Goal: Use online tool/utility: Use online tool/utility

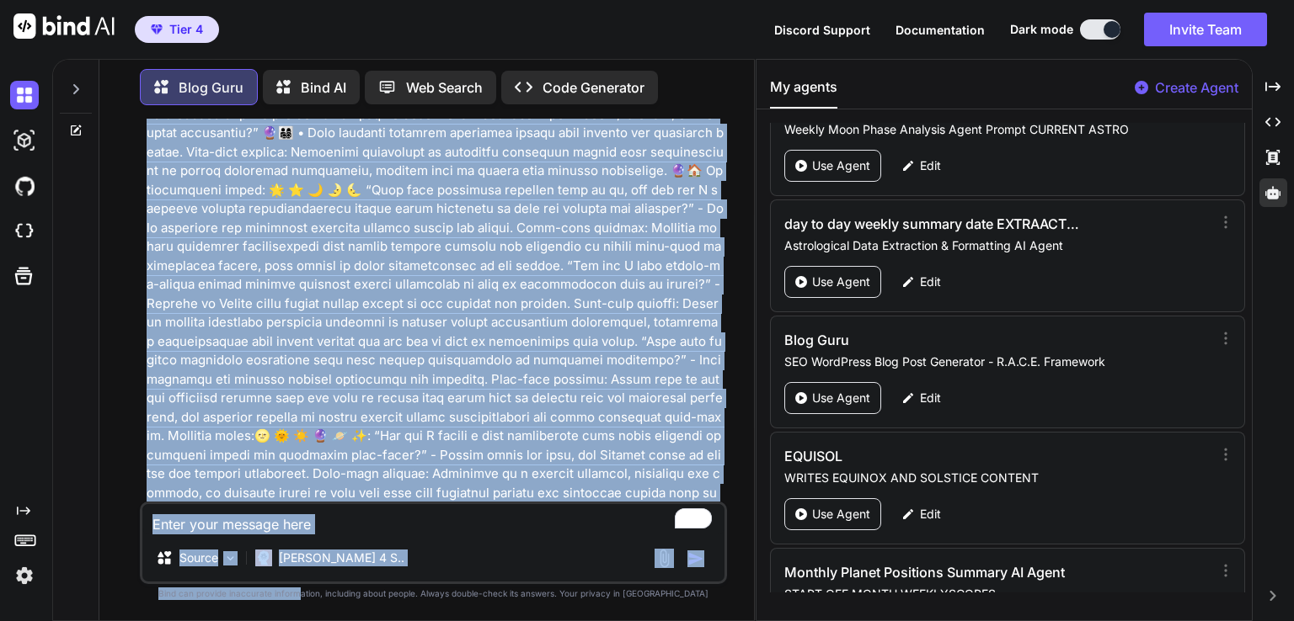
scroll to position [18172, 0]
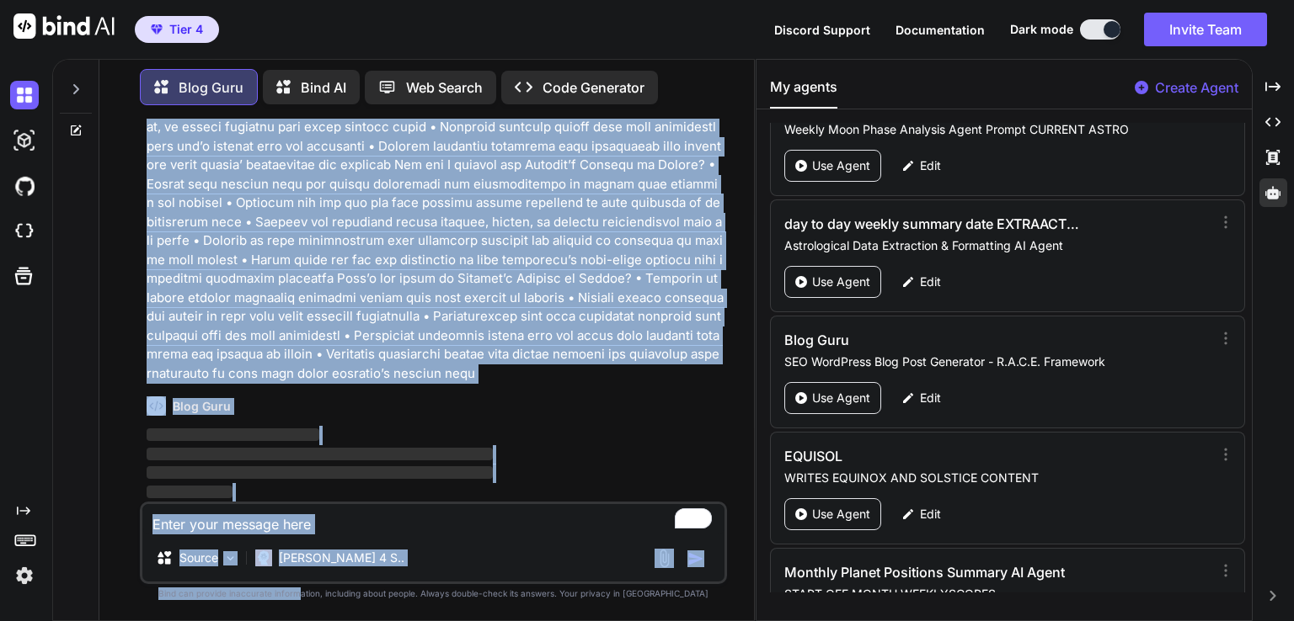
drag, startPoint x: 369, startPoint y: 338, endPoint x: 336, endPoint y: 649, distance: 313.3
click at [336, 621] on html "Tier 4 Discord Support Documentation Dark mode Invite Team Created with Pixso. …" at bounding box center [647, 310] width 1294 height 621
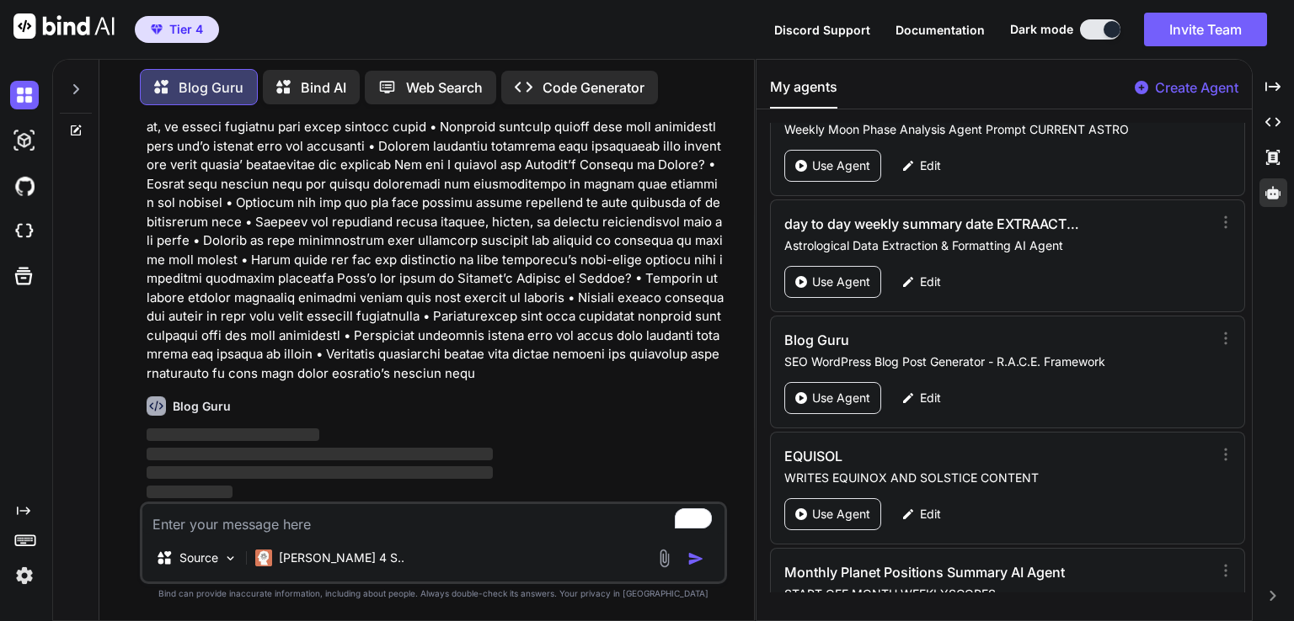
type textarea "x"
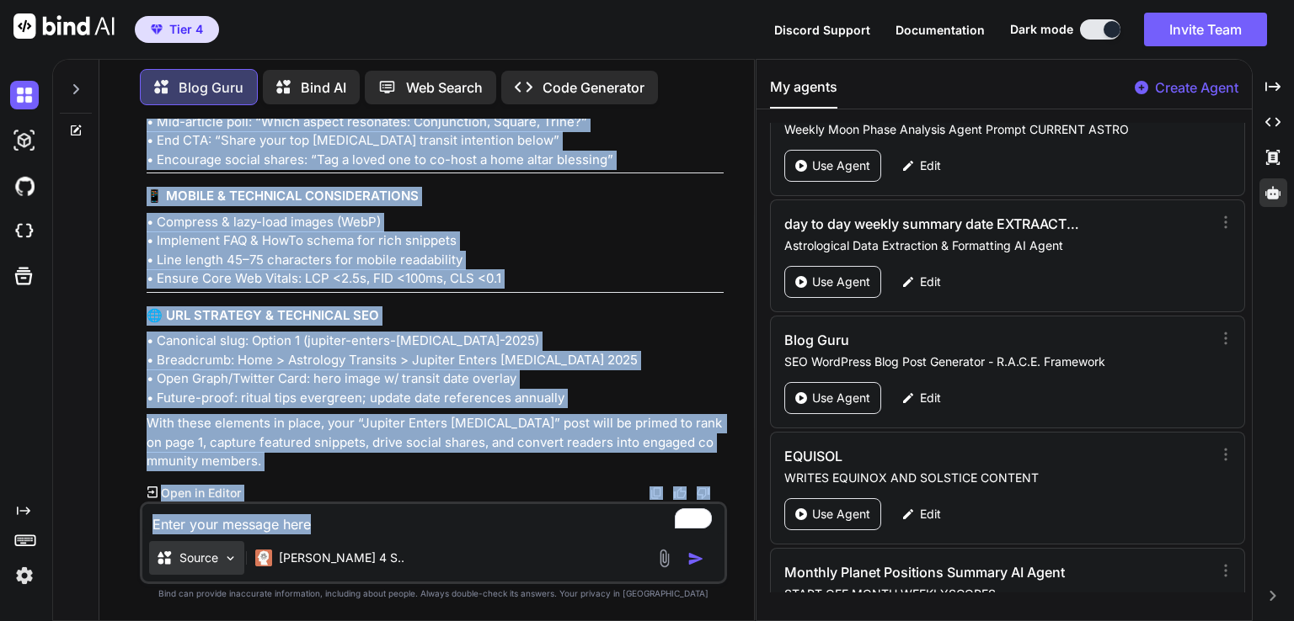
scroll to position [22038, 0]
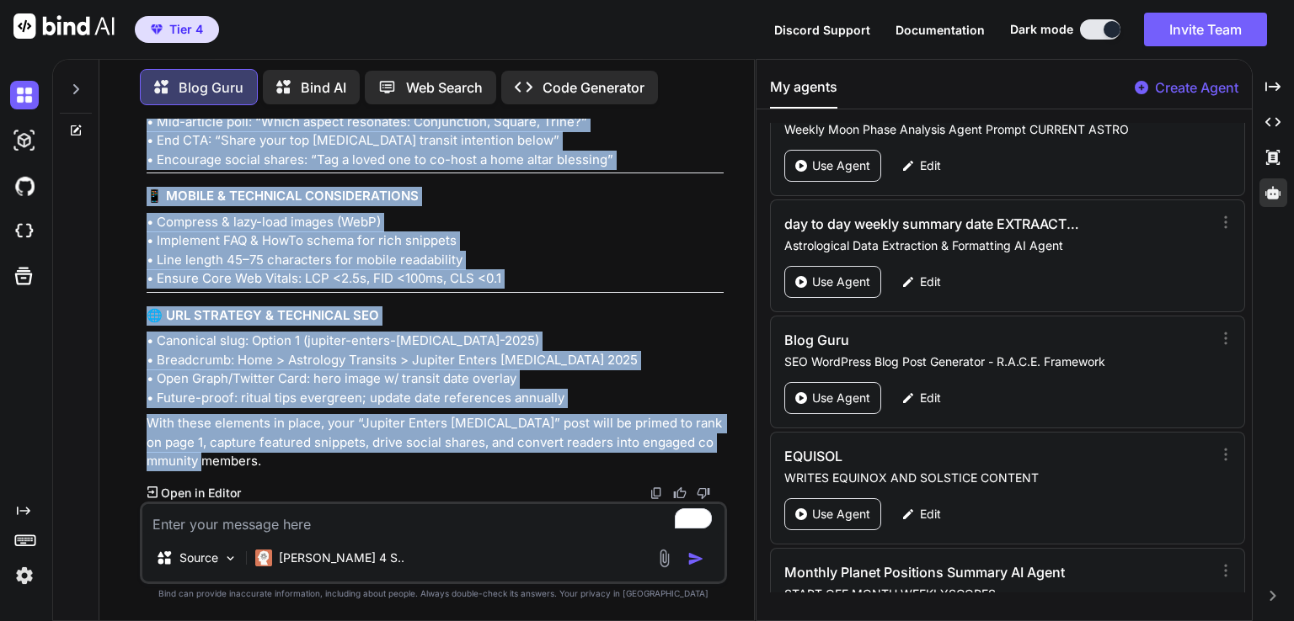
drag, startPoint x: 152, startPoint y: 437, endPoint x: 370, endPoint y: 465, distance: 219.9
copy div "🎯 KEYWORDS Primary Transit Keyword (exact transit name): Jupiter Enters Cancer …"
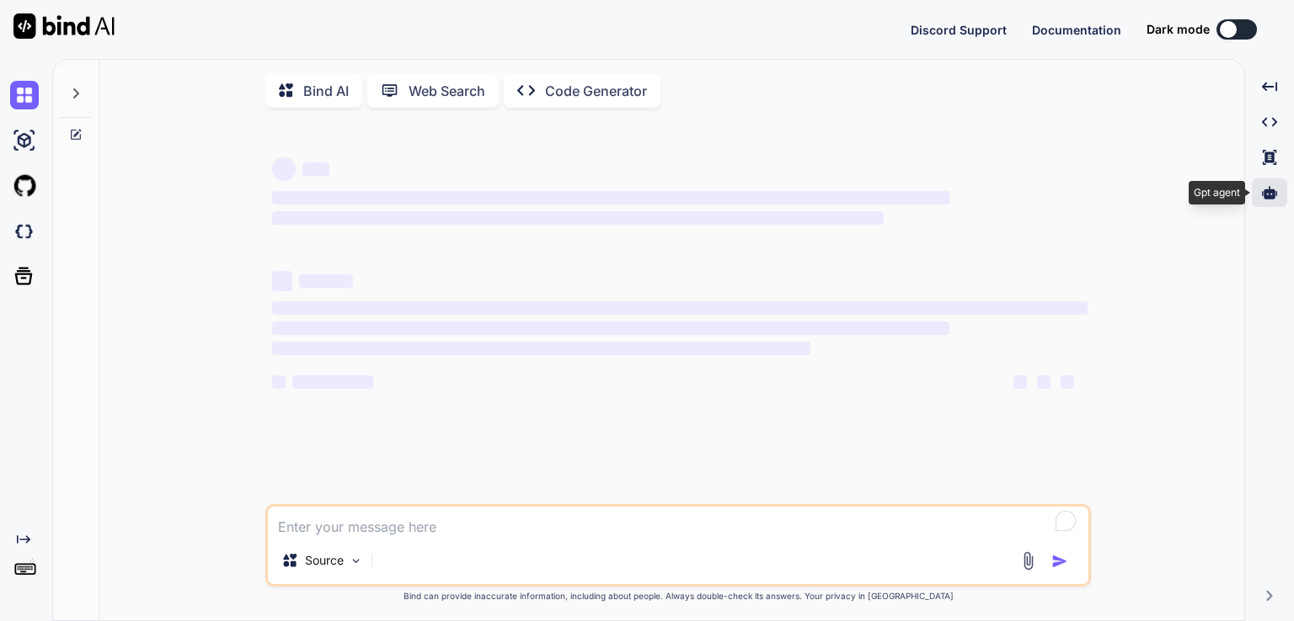
click at [1269, 195] on icon at bounding box center [1269, 192] width 15 height 13
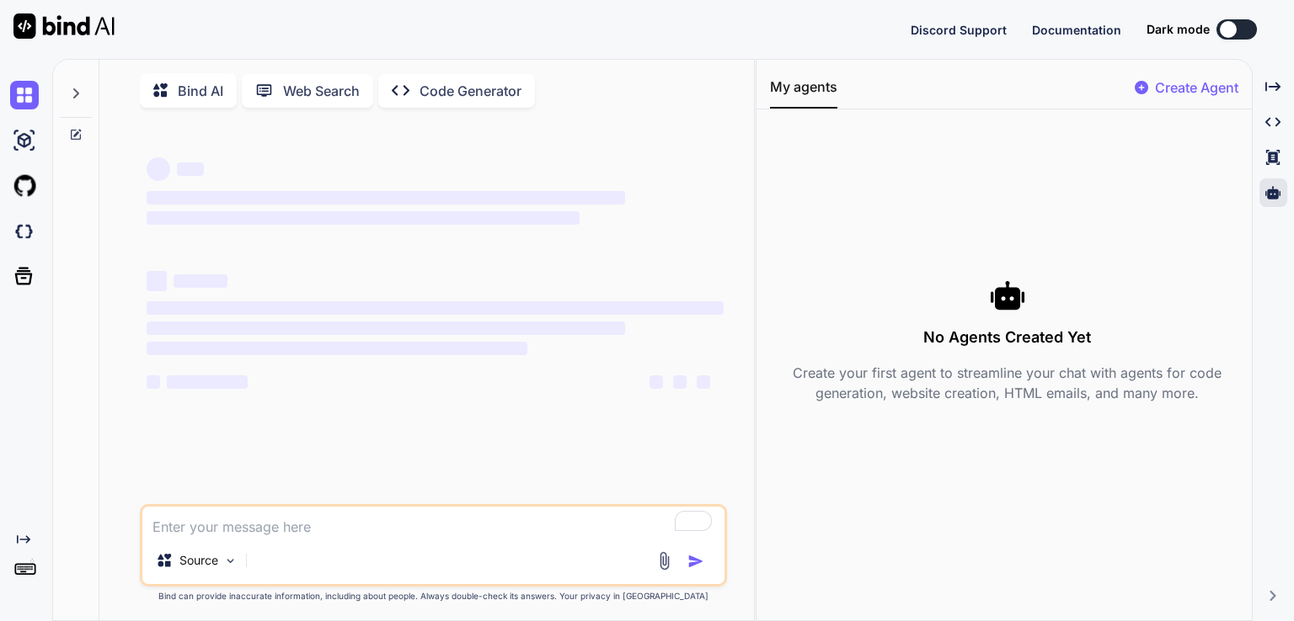
click at [1237, 28] on button at bounding box center [1236, 29] width 40 height 20
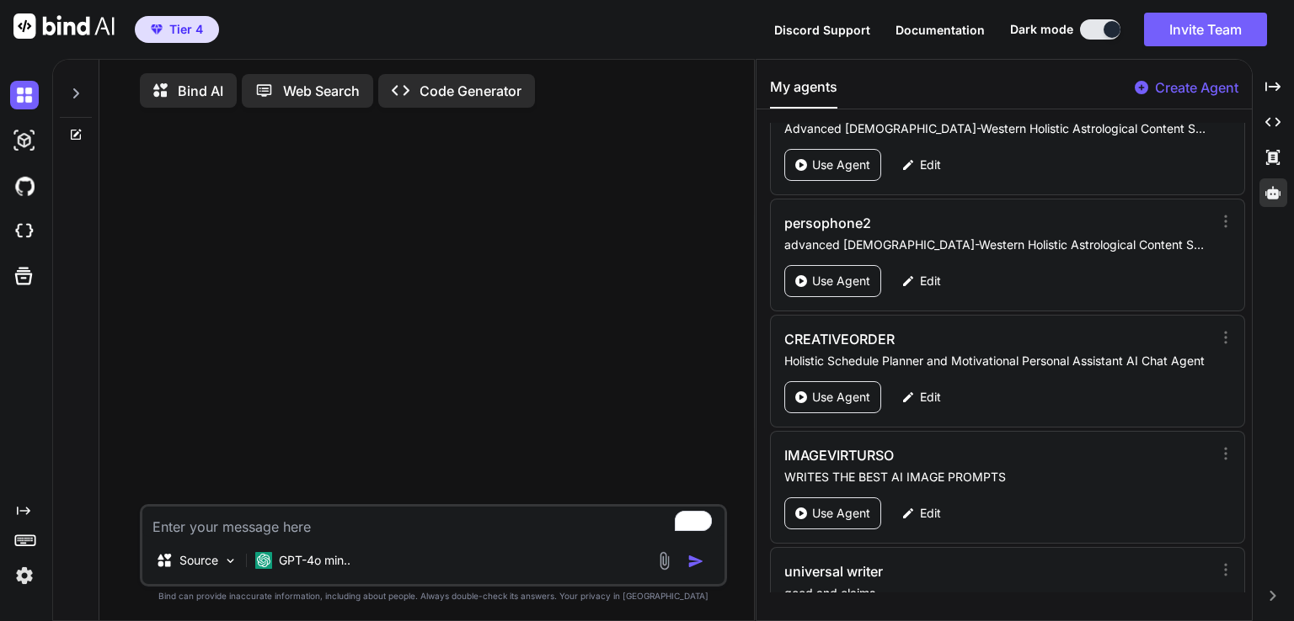
scroll to position [1976, 0]
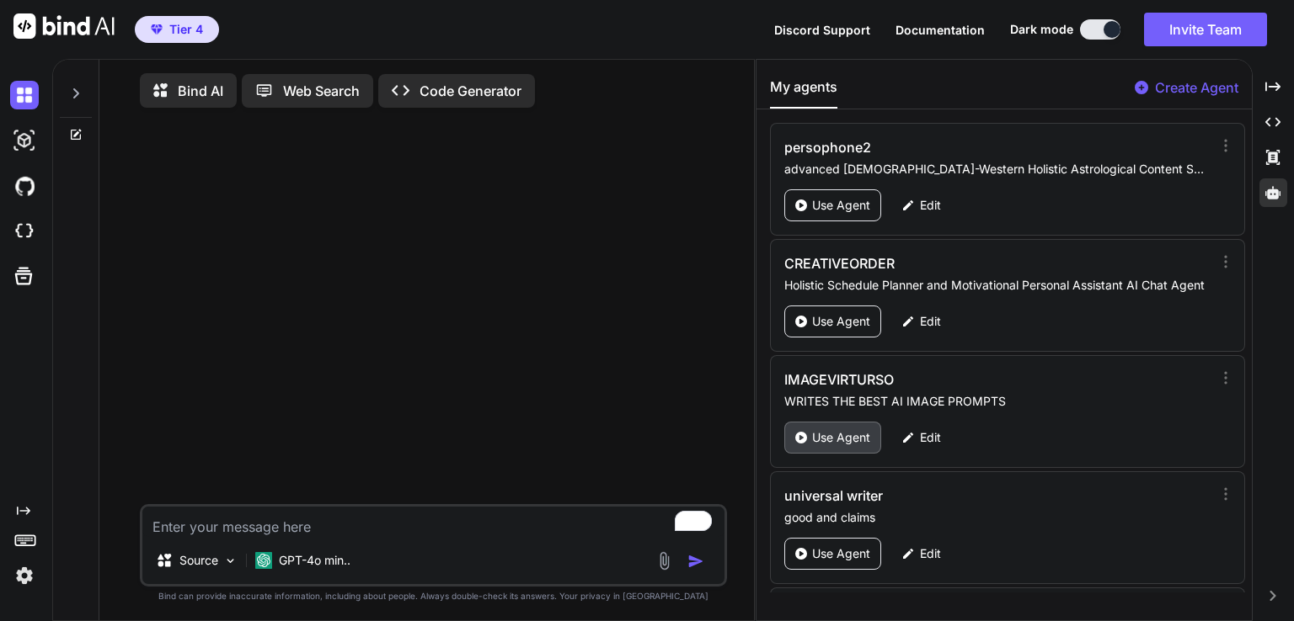
click at [866, 429] on p "Use Agent" at bounding box center [841, 437] width 58 height 17
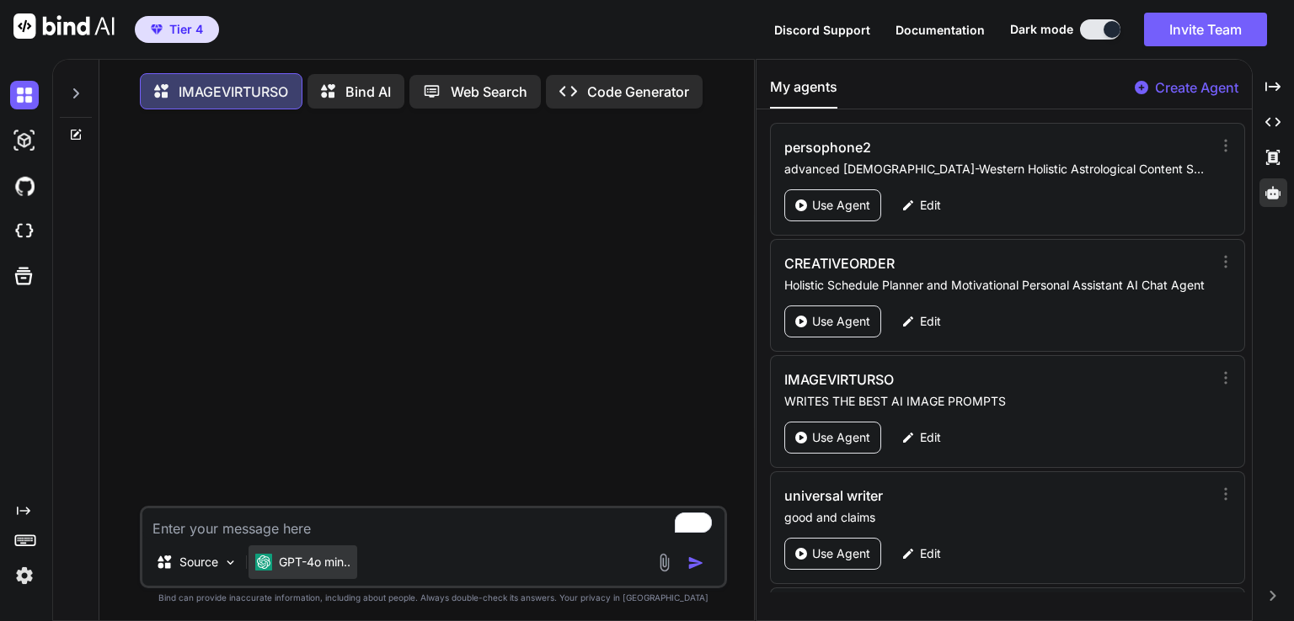
click at [313, 571] on p "GPT-4o min.." at bounding box center [315, 562] width 72 height 17
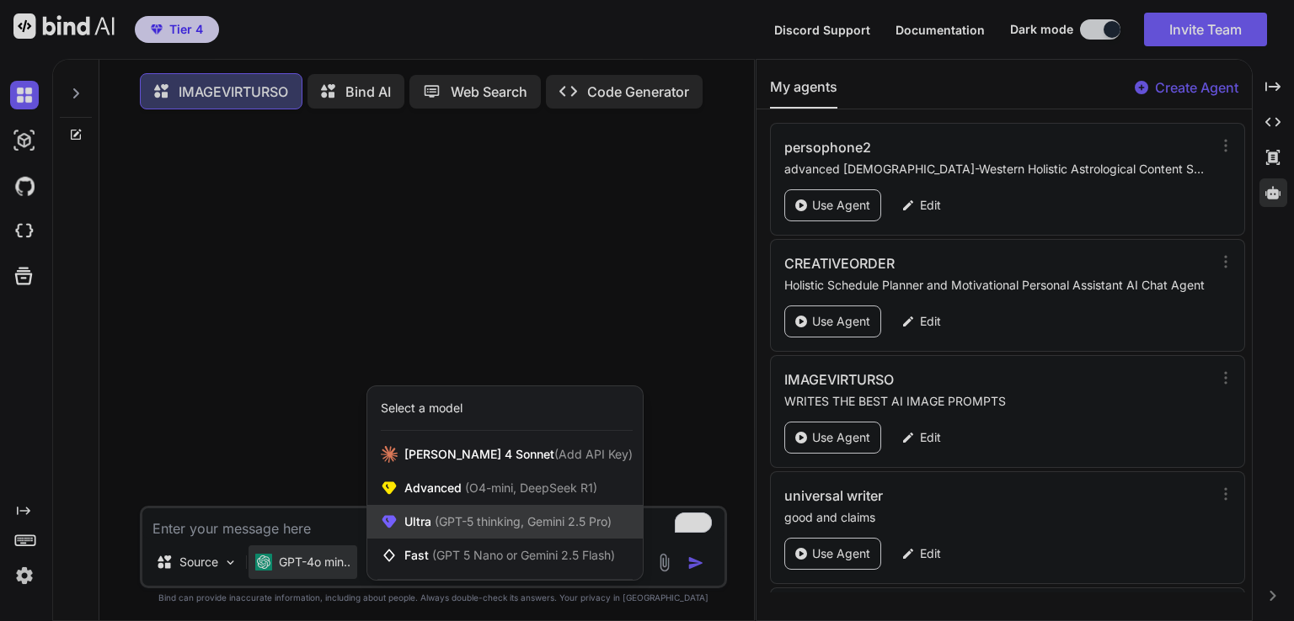
click at [452, 527] on span "(GPT-5 thinking, Gemini 2.5 Pro)" at bounding box center [521, 522] width 180 height 14
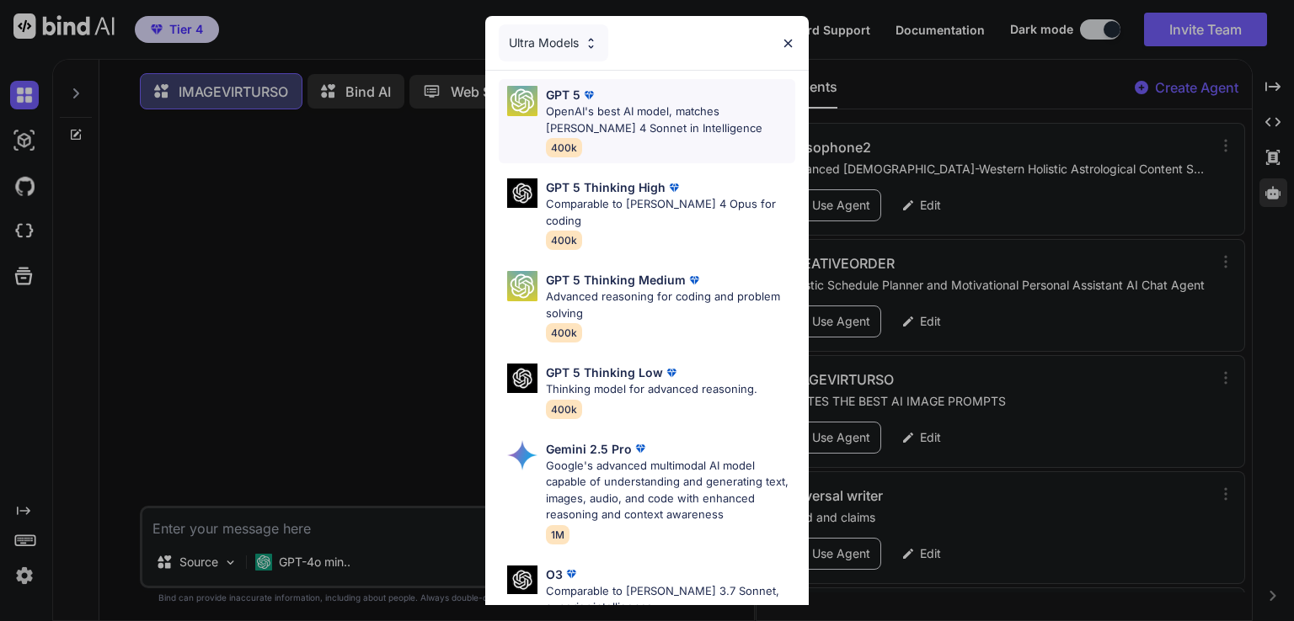
click at [664, 109] on p "OpenAI's best AI model, matches [PERSON_NAME] 4 Sonnet in Intelligence" at bounding box center [670, 120] width 249 height 33
type textarea "x"
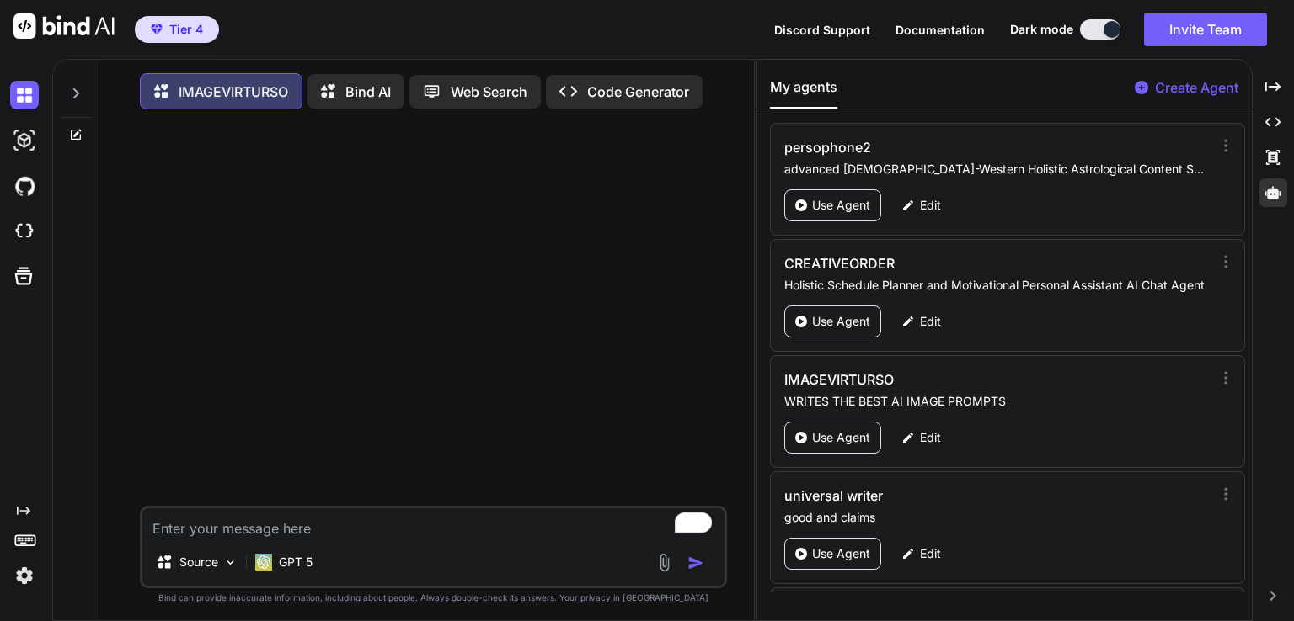
click at [285, 539] on textarea "To enrich screen reader interactions, please activate Accessibility in Grammarl…" at bounding box center [433, 524] width 582 height 30
type textarea "t"
type textarea "x"
type textarea "th"
type textarea "x"
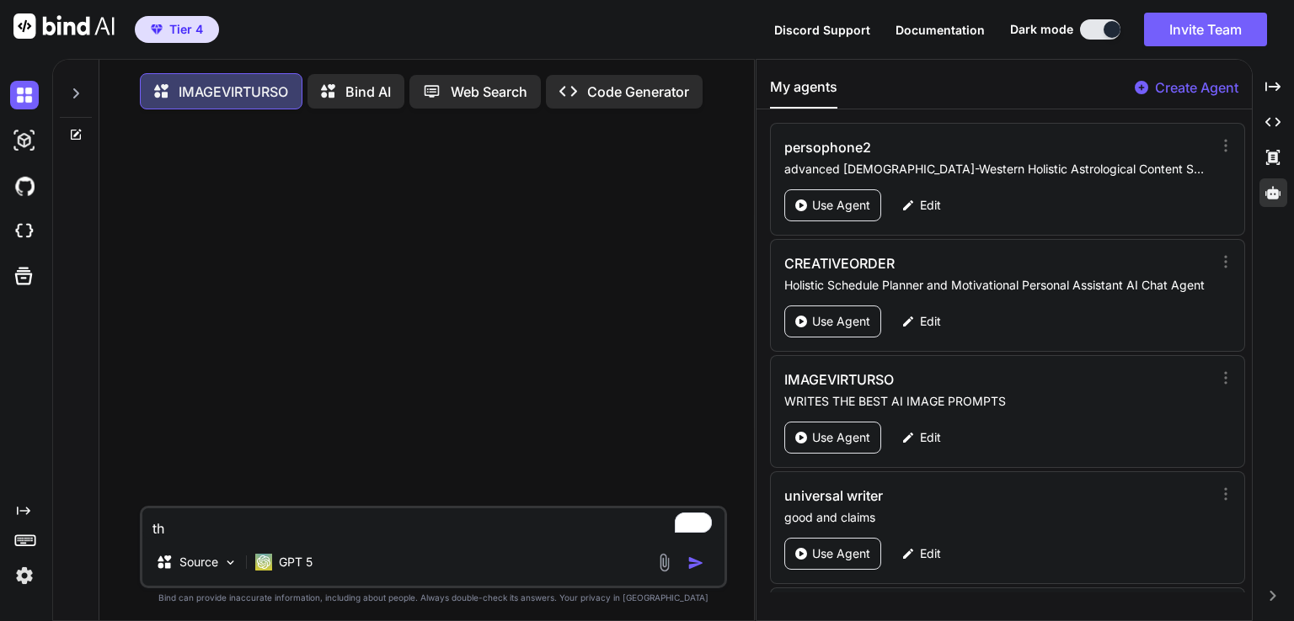
type textarea "the"
type textarea "x"
type textarea "the"
type textarea "x"
type textarea "the p"
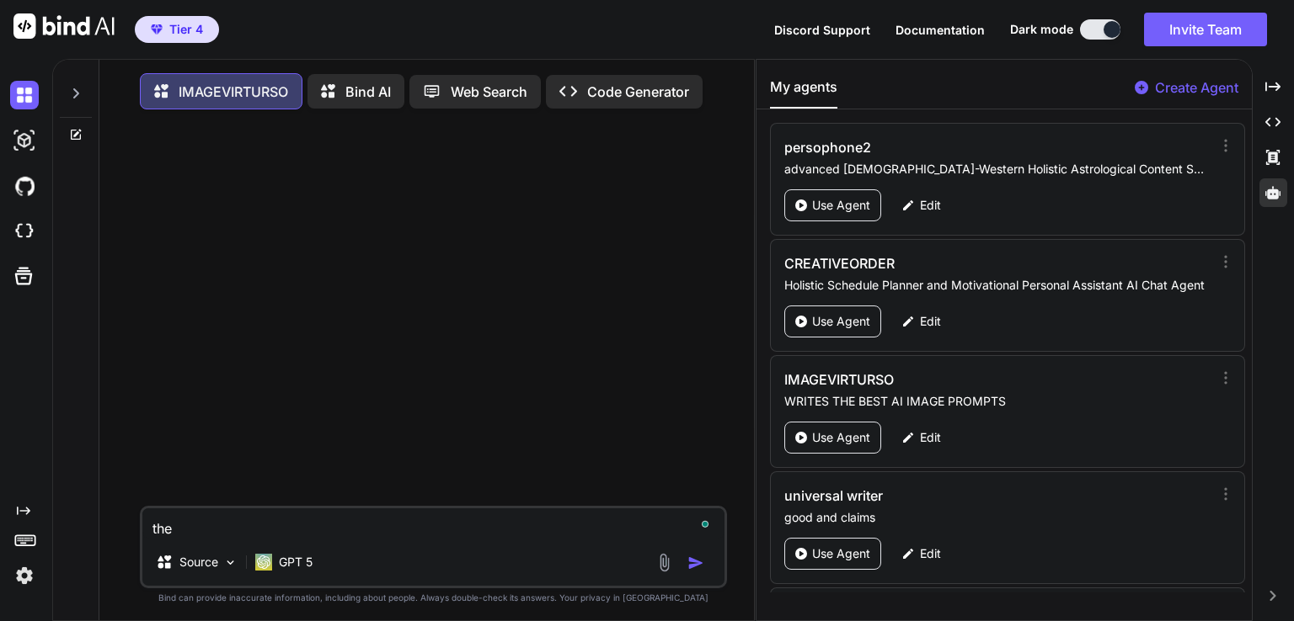
type textarea "x"
type textarea "the pl"
type textarea "x"
type textarea "the pla"
type textarea "x"
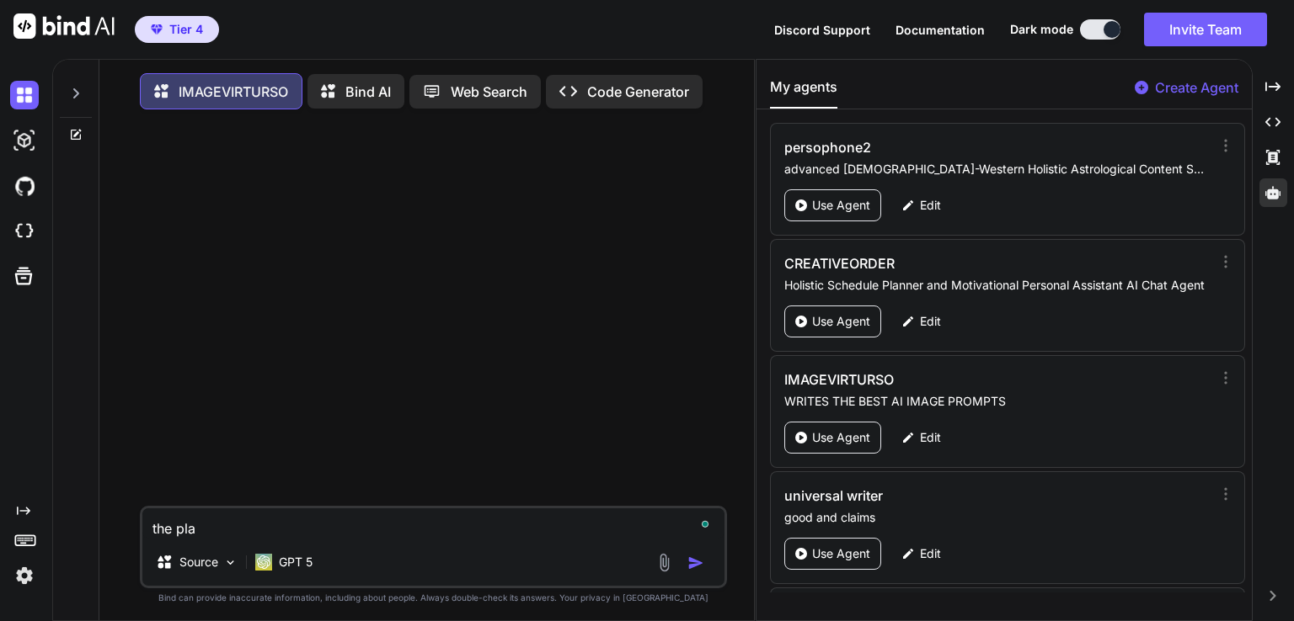
type textarea "the plan"
type textarea "x"
type textarea "the plane"
type textarea "x"
type textarea "the planet"
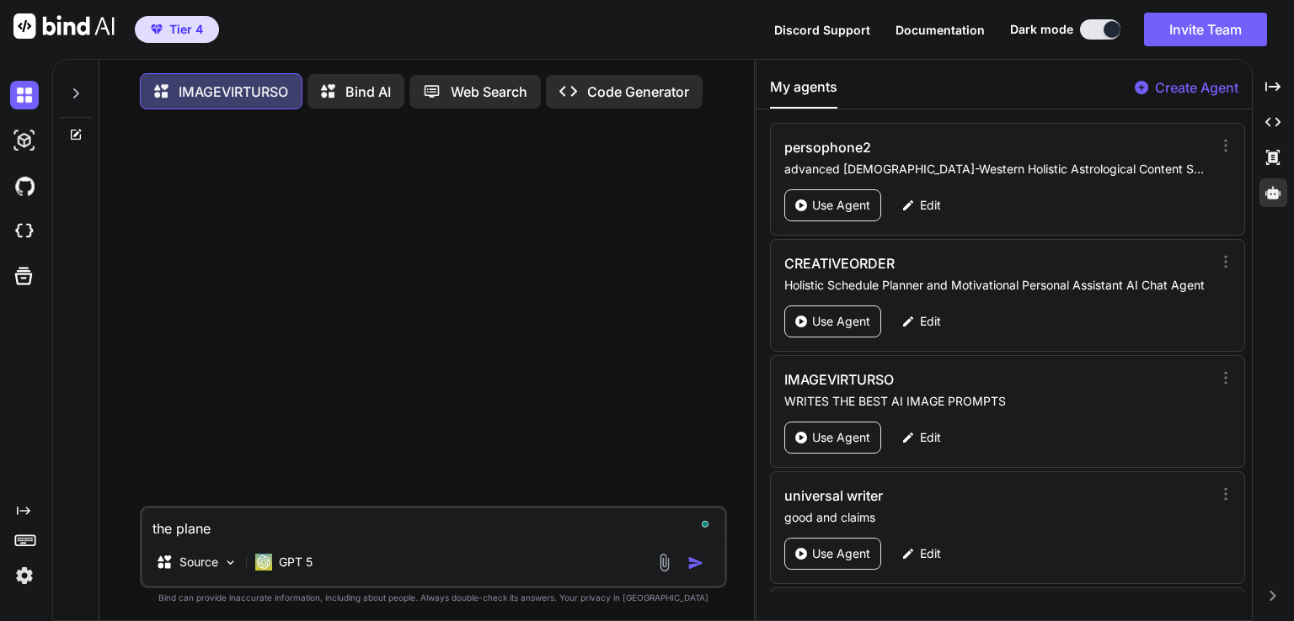
type textarea "x"
type textarea "the planet"
type textarea "x"
type textarea "the planet j"
type textarea "x"
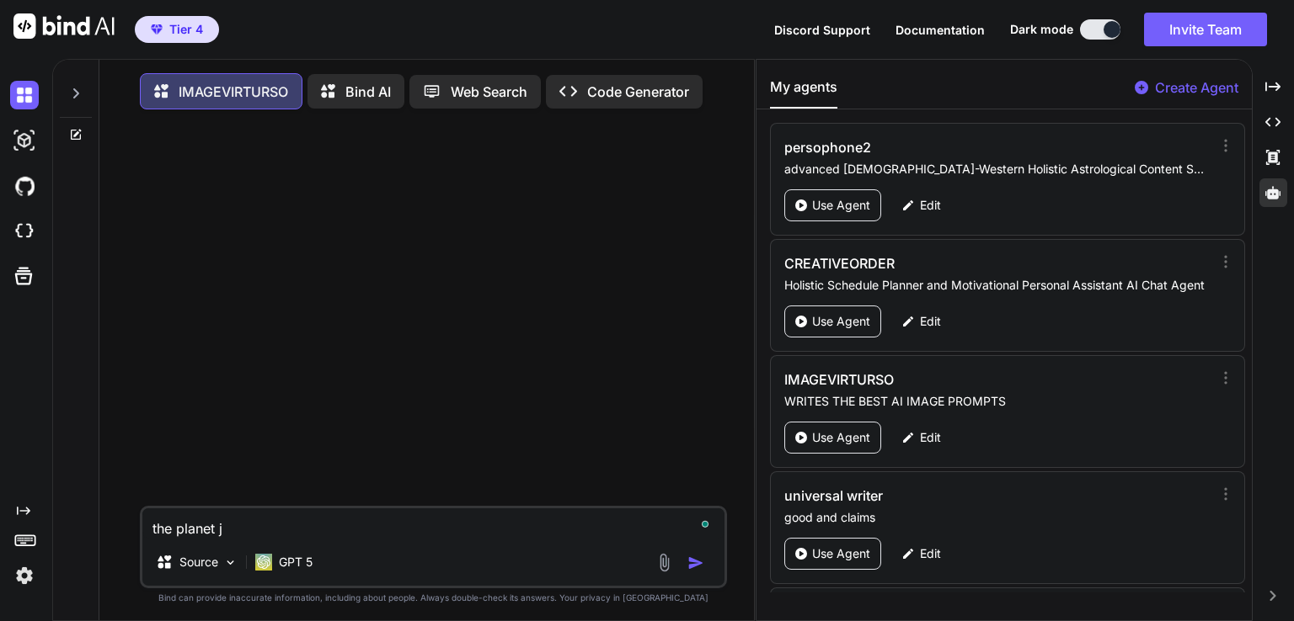
type textarea "the planet ju"
type textarea "x"
type textarea "the planet jup"
type textarea "x"
type textarea "the planet jupi"
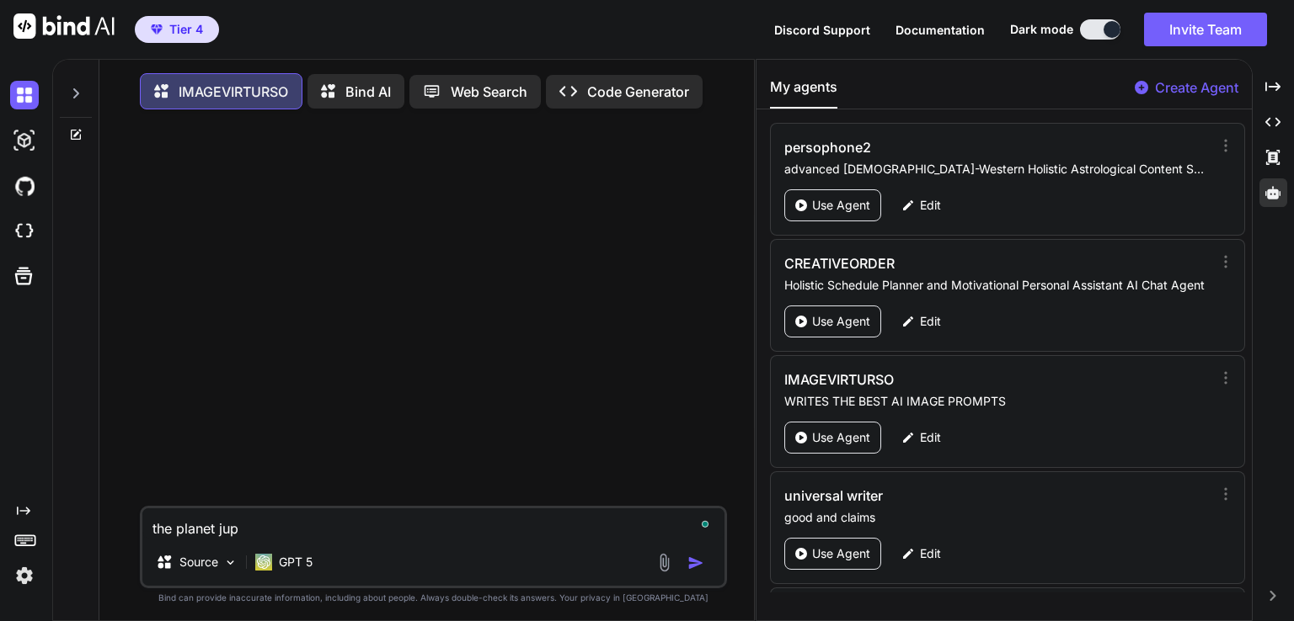
type textarea "x"
type textarea "the planet jupit"
type textarea "x"
type textarea "the planet jupite"
type textarea "x"
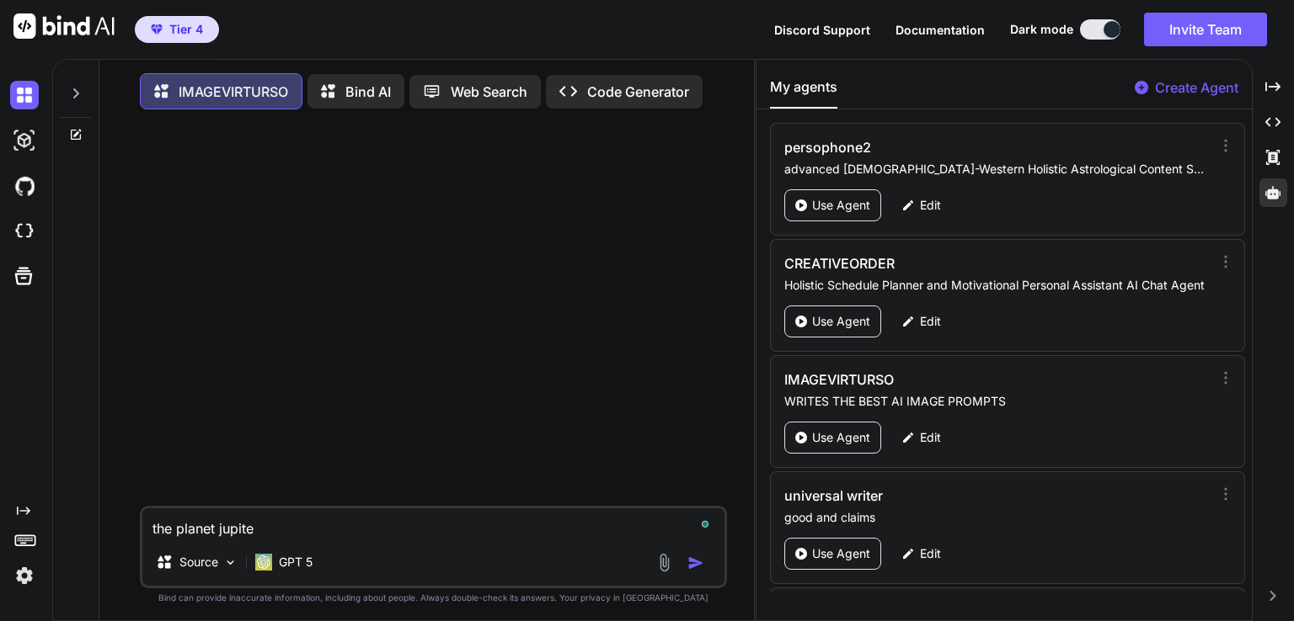
type textarea "the planet jupiter"
type textarea "x"
type textarea "the planet jupiter"
type textarea "x"
type textarea "the planet jupiter i"
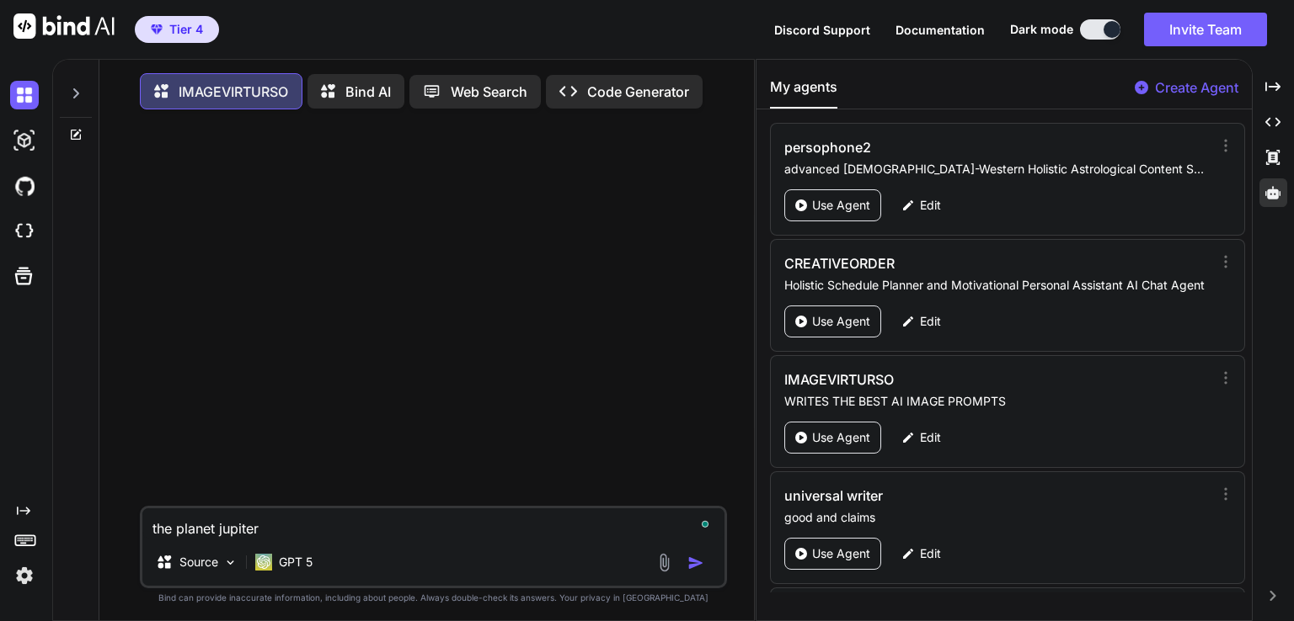
type textarea "x"
type textarea "the planet jupiter in"
type textarea "x"
type textarea "the planet jupiter in"
type textarea "x"
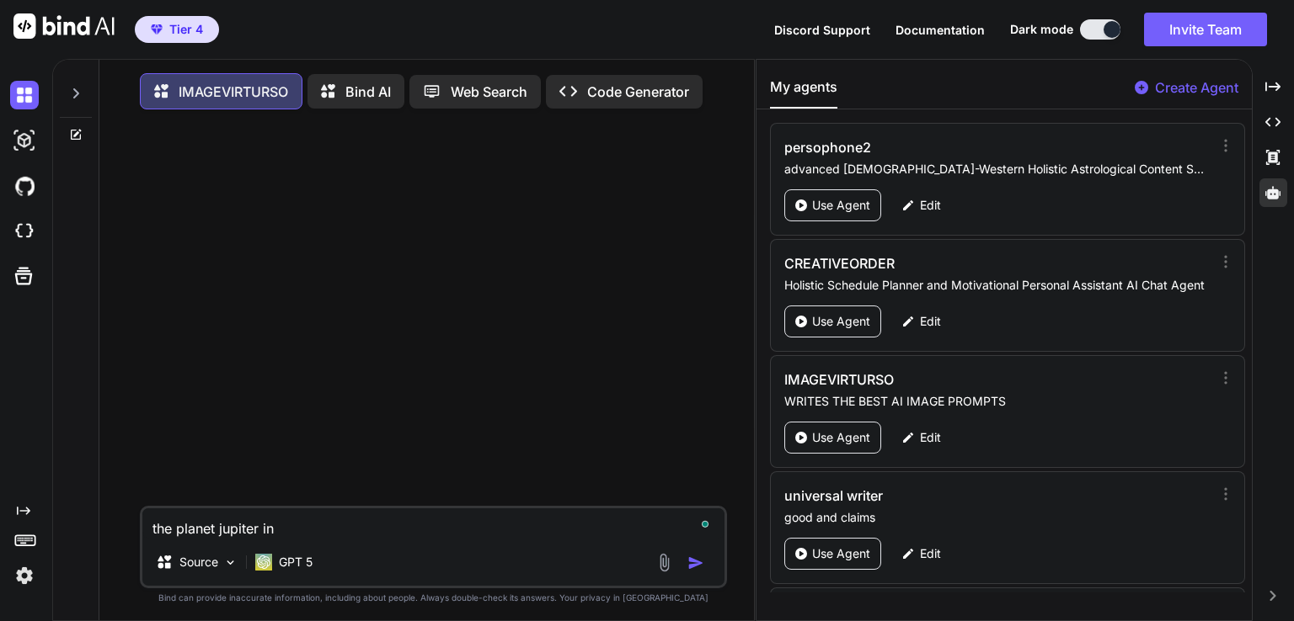
type textarea "the planet jupiter in t"
type textarea "x"
type textarea "the planet jupiter in th"
type textarea "x"
type textarea "the planet jupiter in the"
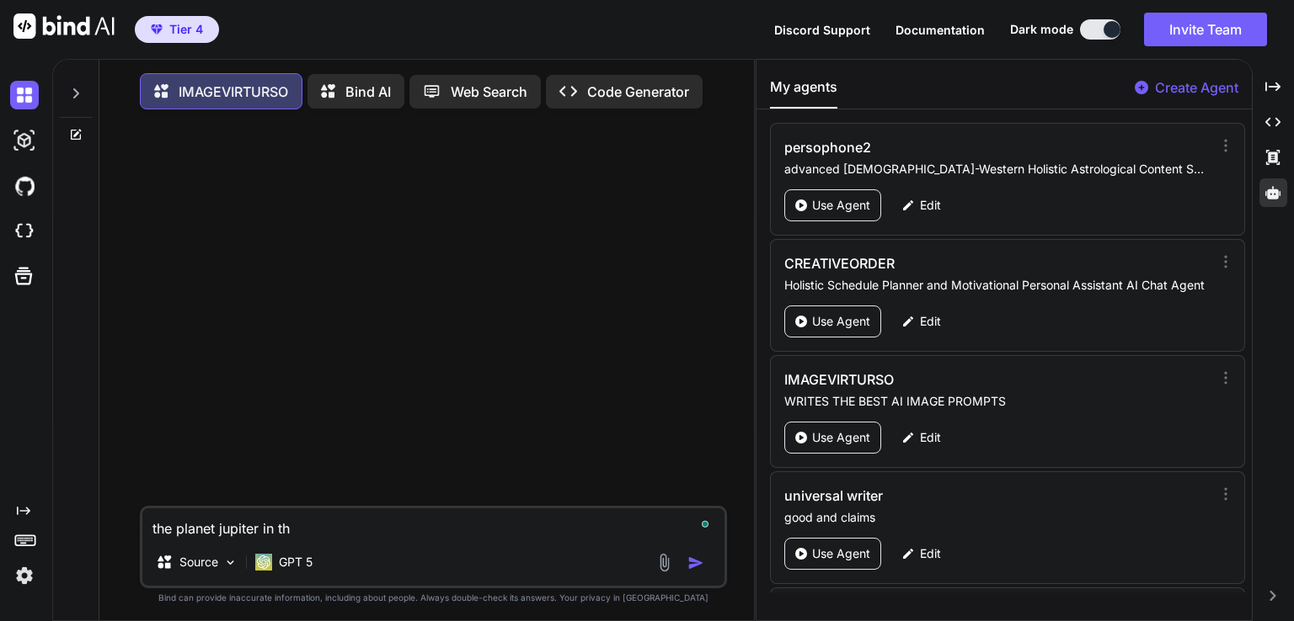
type textarea "x"
type textarea "the planet jupiter in the"
type textarea "x"
type textarea "the planet jupiter in the b"
type textarea "x"
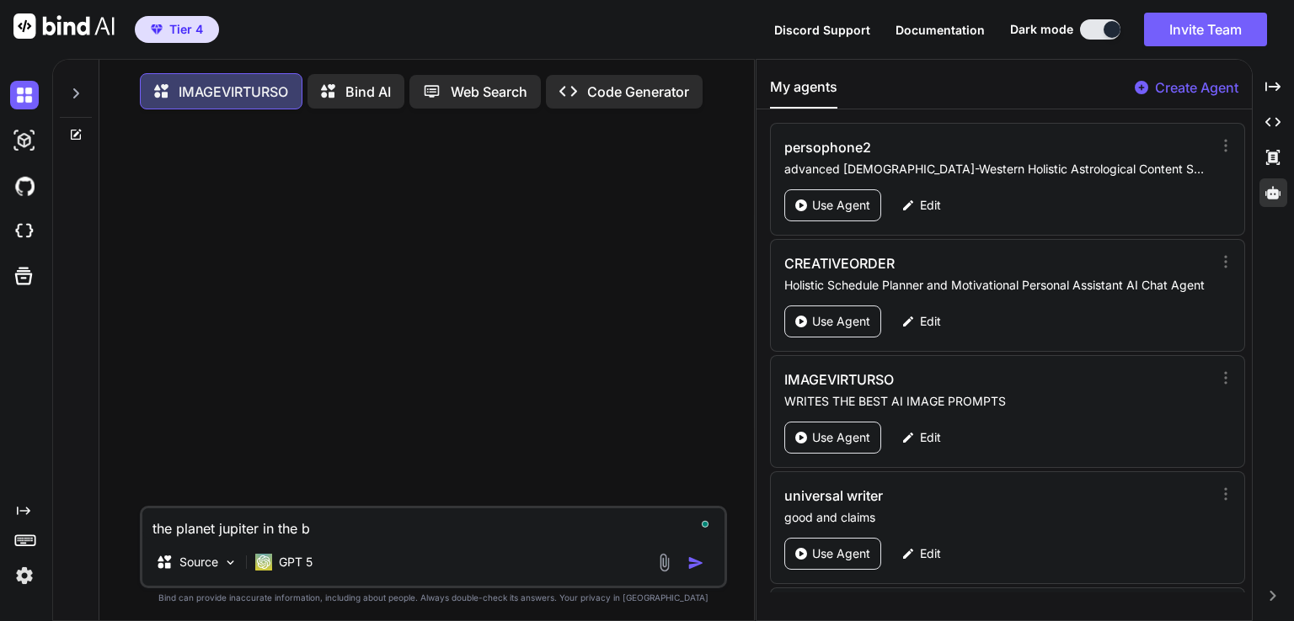
type textarea "the planet jupiter in the bl"
type textarea "x"
type textarea "the planet jupiter in the blu"
type textarea "x"
type textarea "the planet jupiter in the blue"
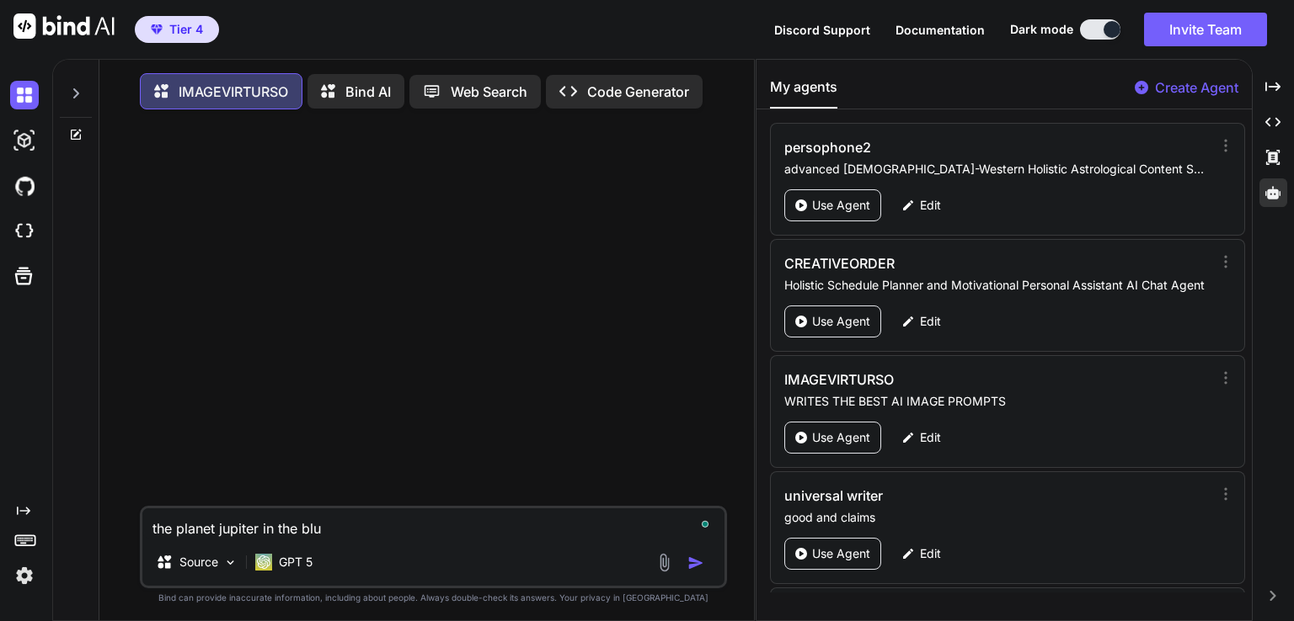
type textarea "x"
type textarea "the planet jupiter in the blue"
type textarea "x"
type textarea "the planet jupiter in the blue a"
type textarea "x"
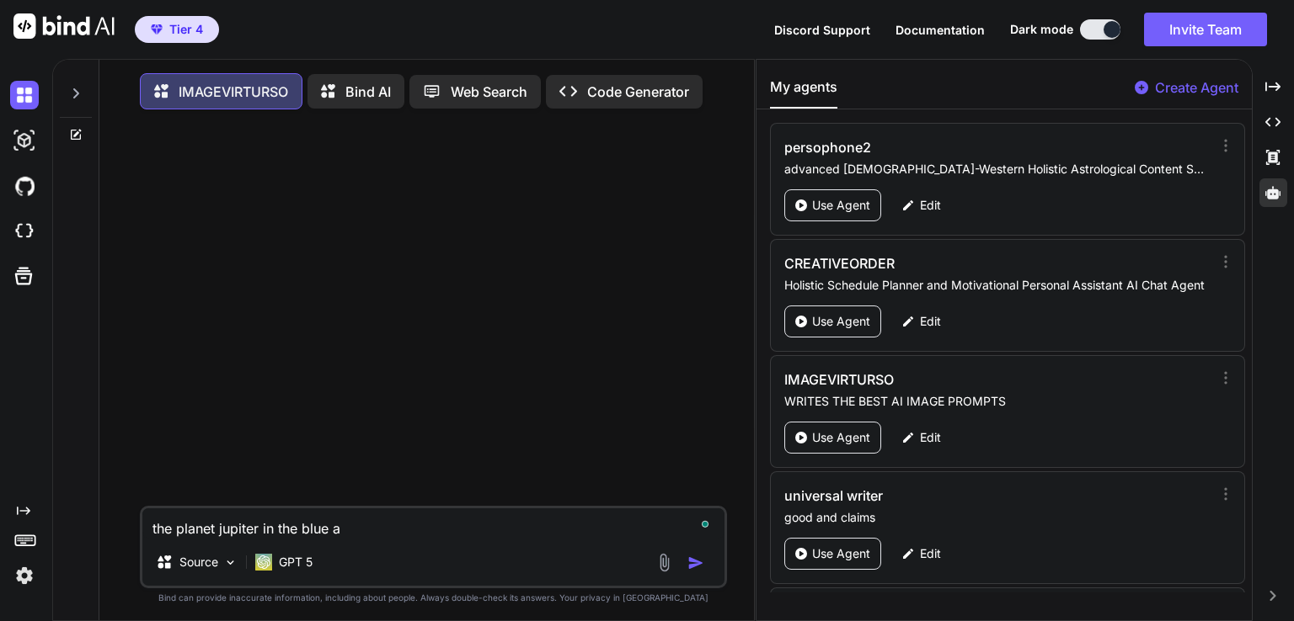
type textarea "the planet jupiter in the blue an"
type textarea "x"
type textarea "the planet jupiter in the blue and"
type textarea "x"
type textarea "the planet jupiter in the blue and"
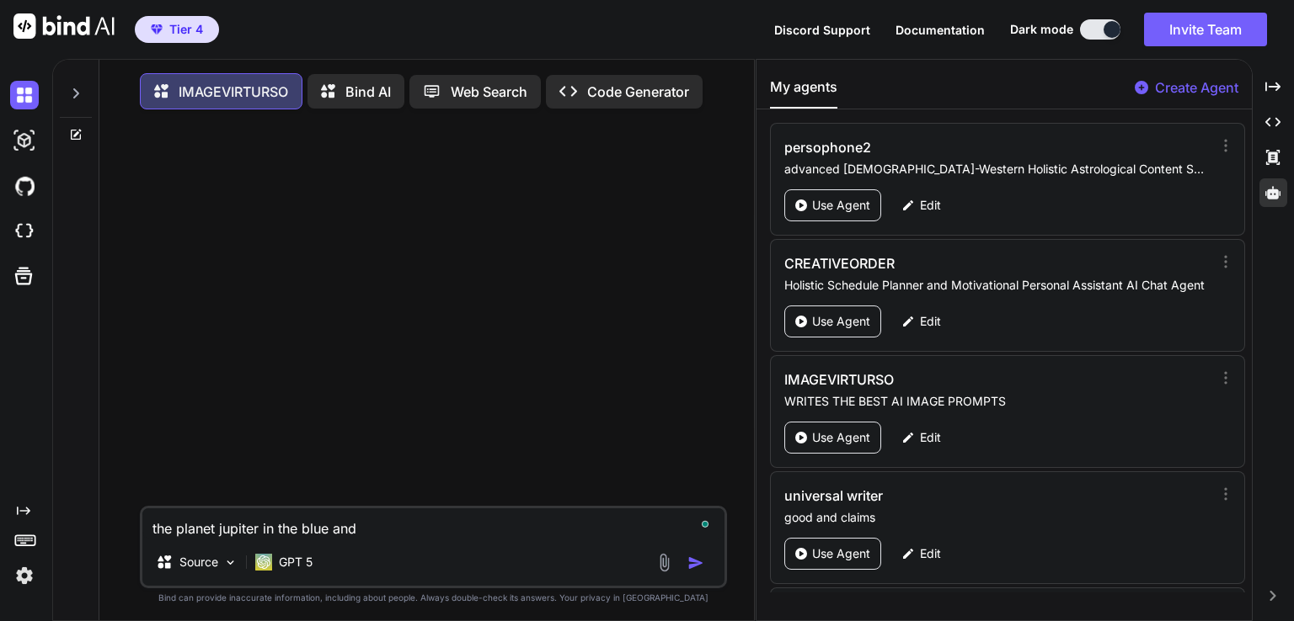
type textarea "x"
type textarea "the planet jupiter in the blue and p"
type textarea "x"
type textarea "the planet jupiter in the blue and pi"
type textarea "x"
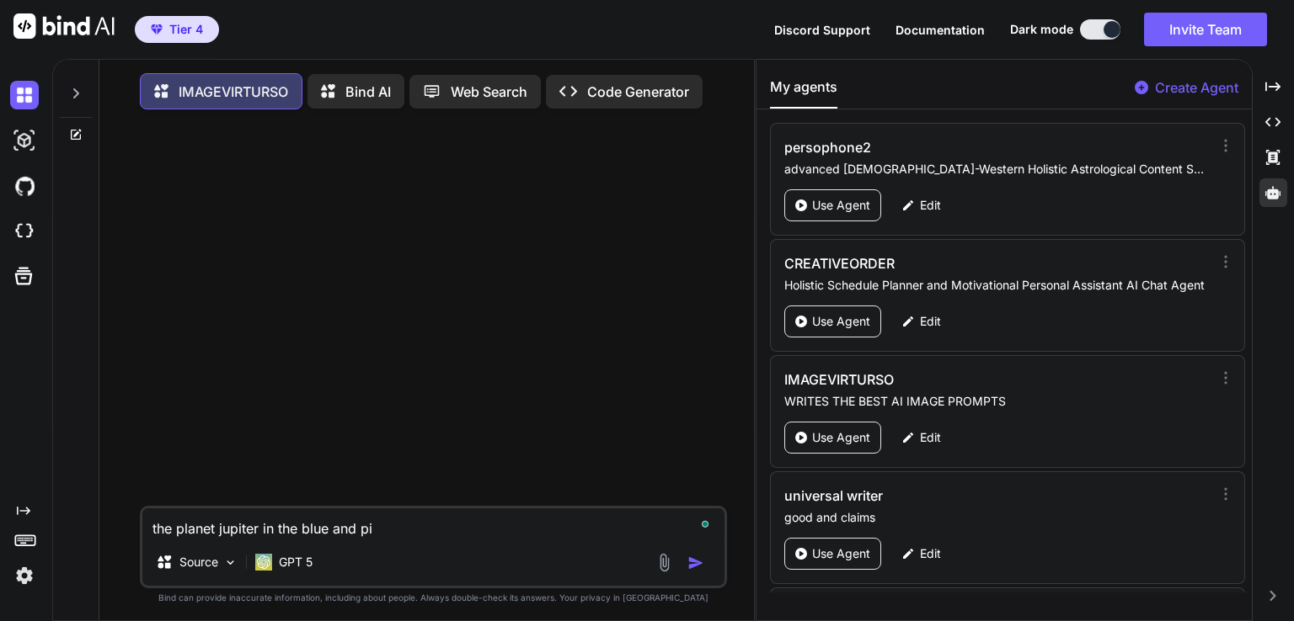
type textarea "the planet jupiter in the blue and pin"
type textarea "x"
type textarea "the planet jupiter in the blue and pink"
type textarea "x"
type textarea "the planet jupiter in the blue and pink"
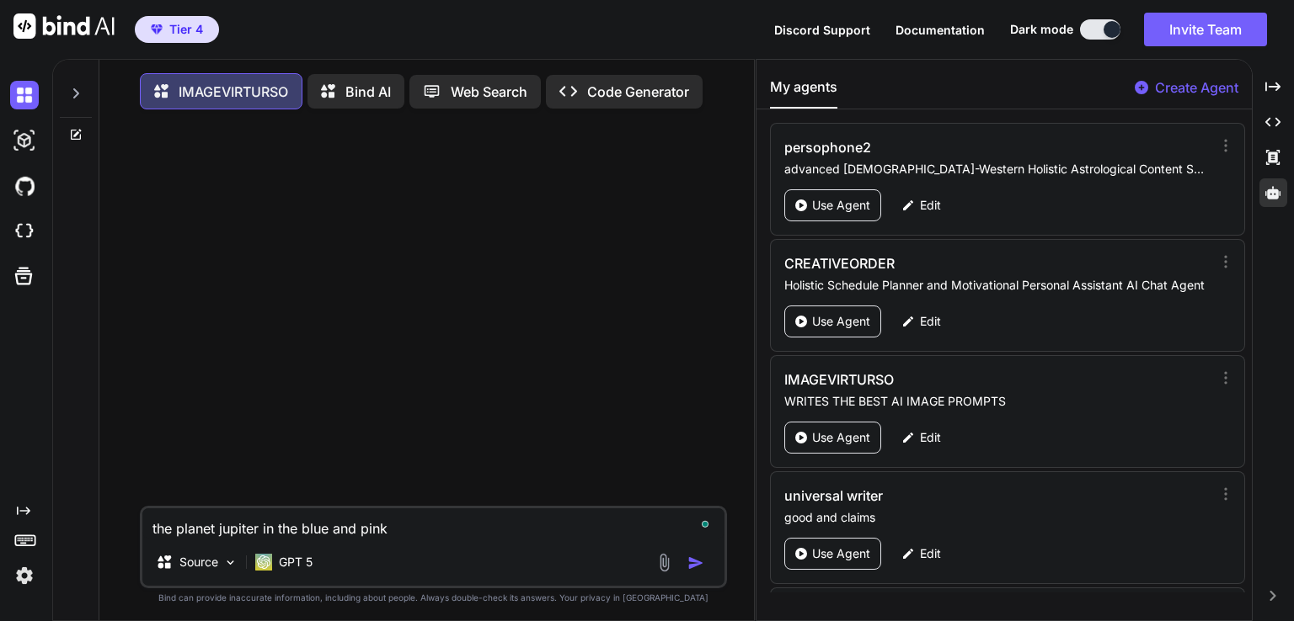
type textarea "x"
type textarea "the planet jupiter in the blue and pink d"
type textarea "x"
type textarea "the planet jupiter in the blue and pink da"
type textarea "x"
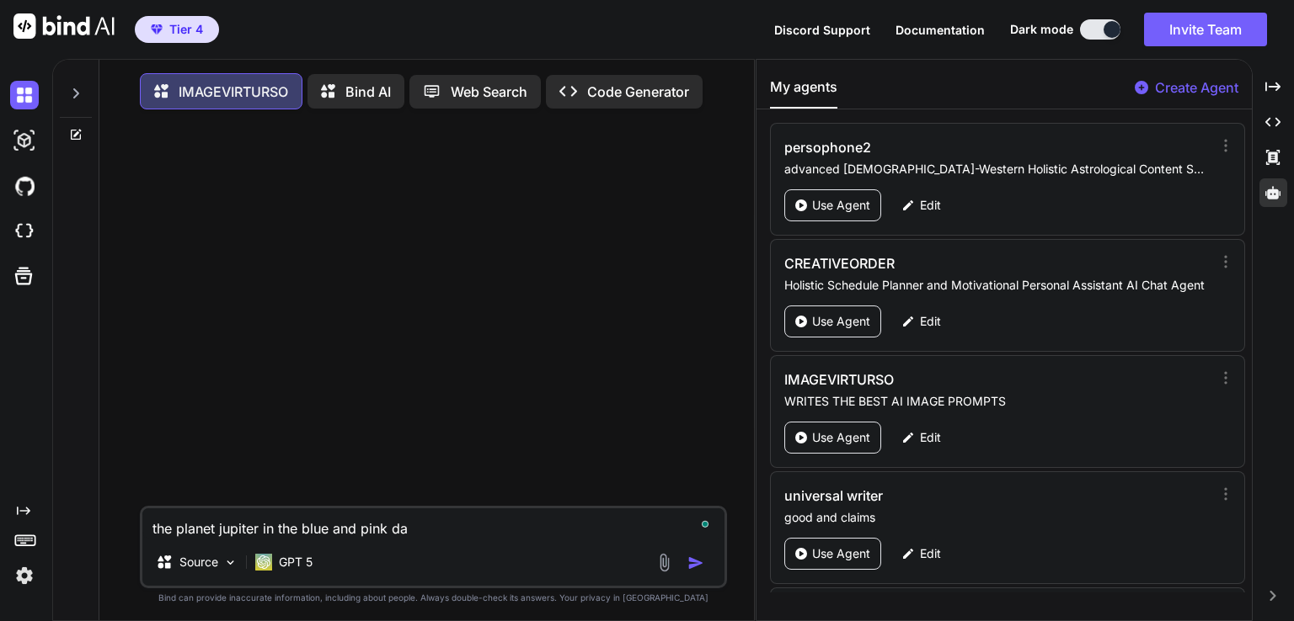
type textarea "the planet jupiter in the blue and pink day"
type textarea "x"
type textarea "the planet jupiter in the blue and pink day"
type textarea "x"
type textarea "the planet jupiter in the blue and pink day s"
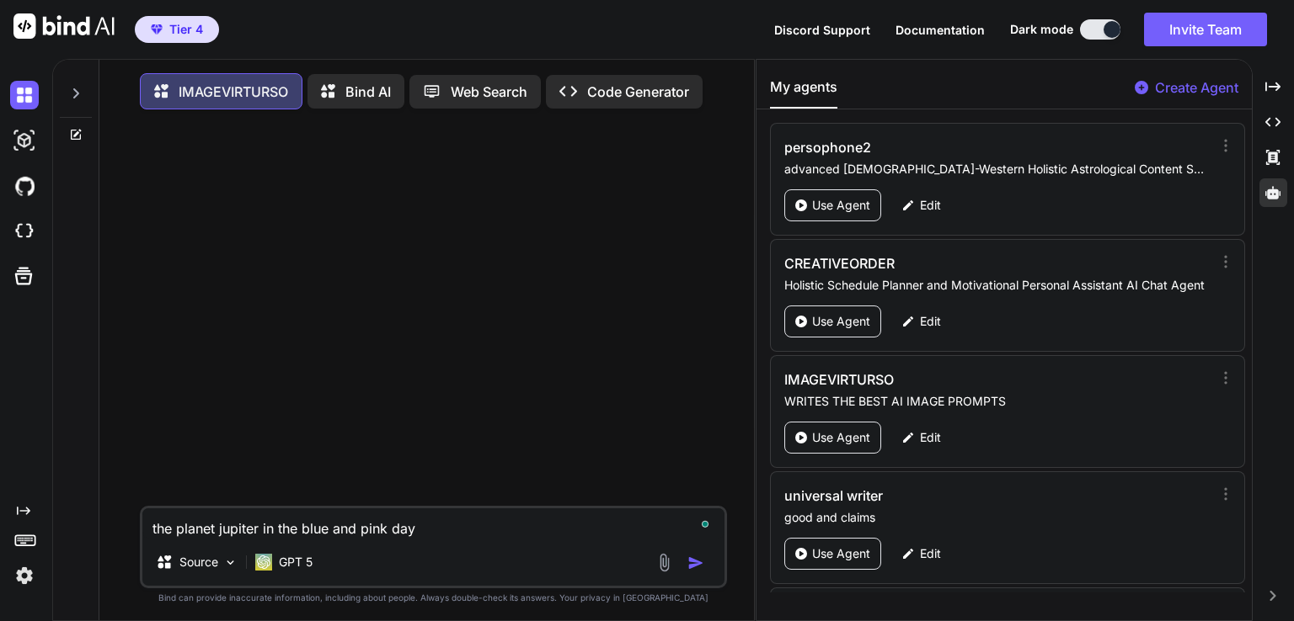
type textarea "x"
type textarea "the planet jupiter in the blue and pink day sk"
type textarea "x"
type textarea "the planet jupiter in the blue and pink day ski"
type textarea "x"
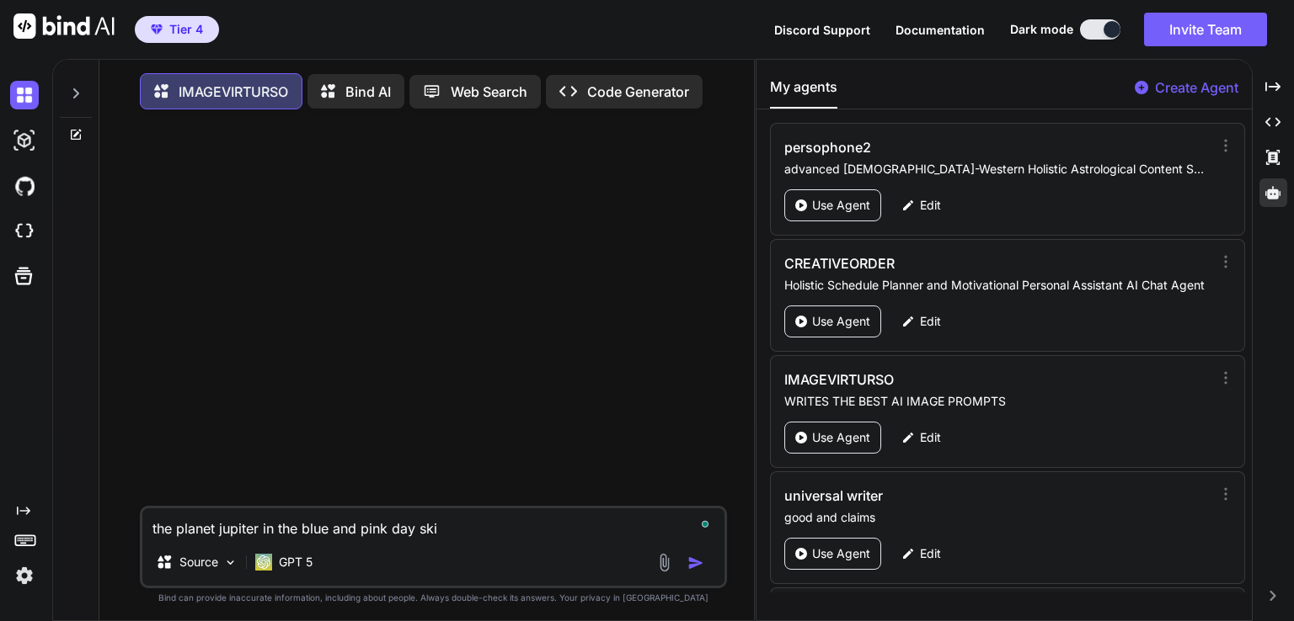
type textarea "the planet jupiter in the blue and pink day skie"
type textarea "x"
type textarea "the planet jupiter in the blue and pink day skies"
type textarea "x"
type textarea "the planet jupiter in the blue and pink day skies"
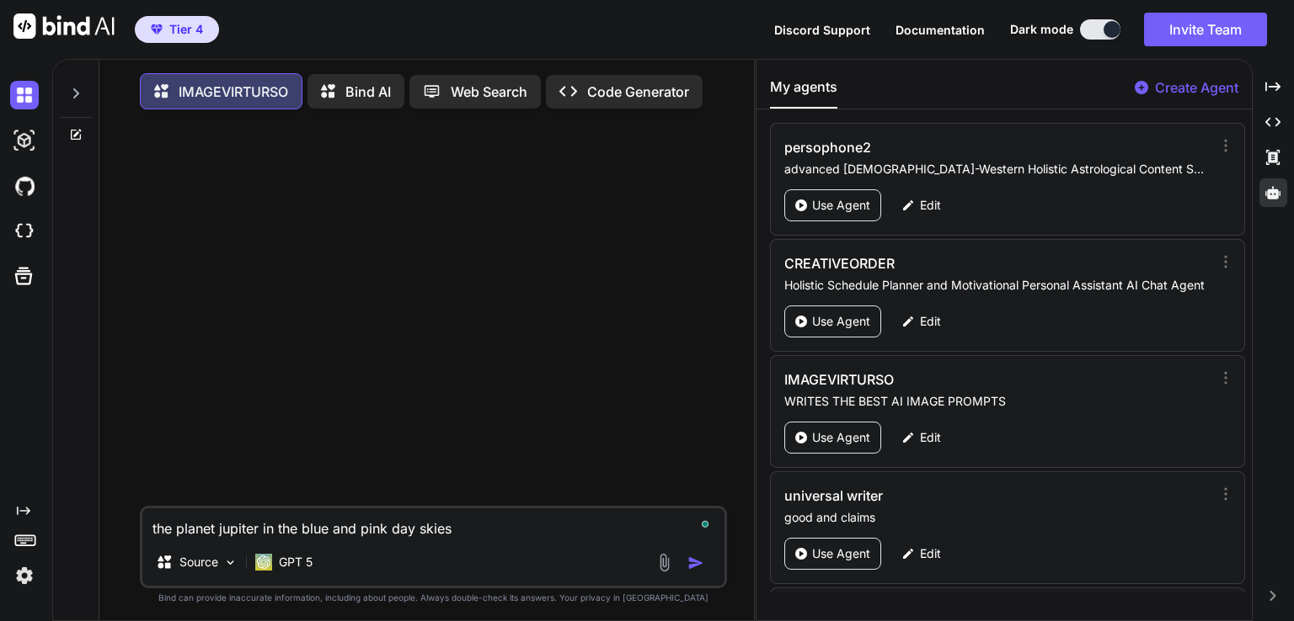
type textarea "x"
type textarea "the planet jupiter in the blue and pink day skies i"
type textarea "x"
type textarea "the planet jupiter in the blue and pink day skies in"
type textarea "x"
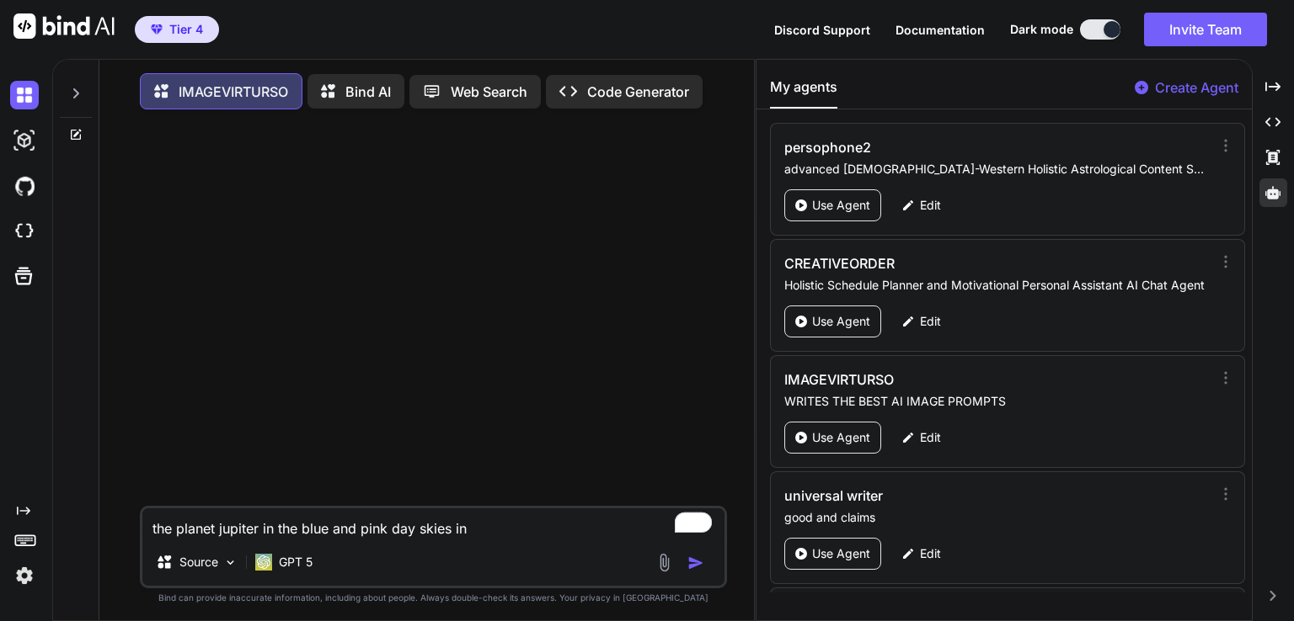
type textarea "the planet jupiter in the blue and pink day skies in"
type textarea "x"
type textarea "the planet jupiter in the blue and pink day skies in v"
type textarea "x"
type textarea "the planet jupiter in the blue and pink day skies in vi"
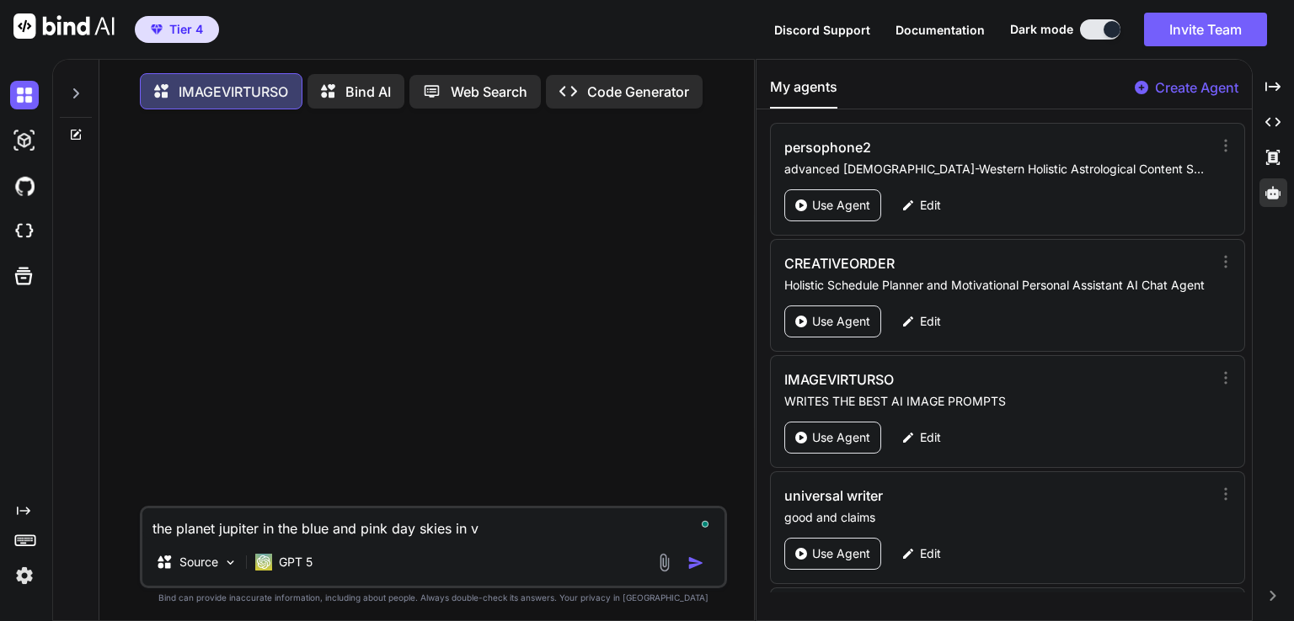
type textarea "x"
type textarea "the planet jupiter in the blue and pink day skies in viv"
type textarea "x"
type textarea "the planet jupiter in the blue and pink day skies in vivi"
type textarea "x"
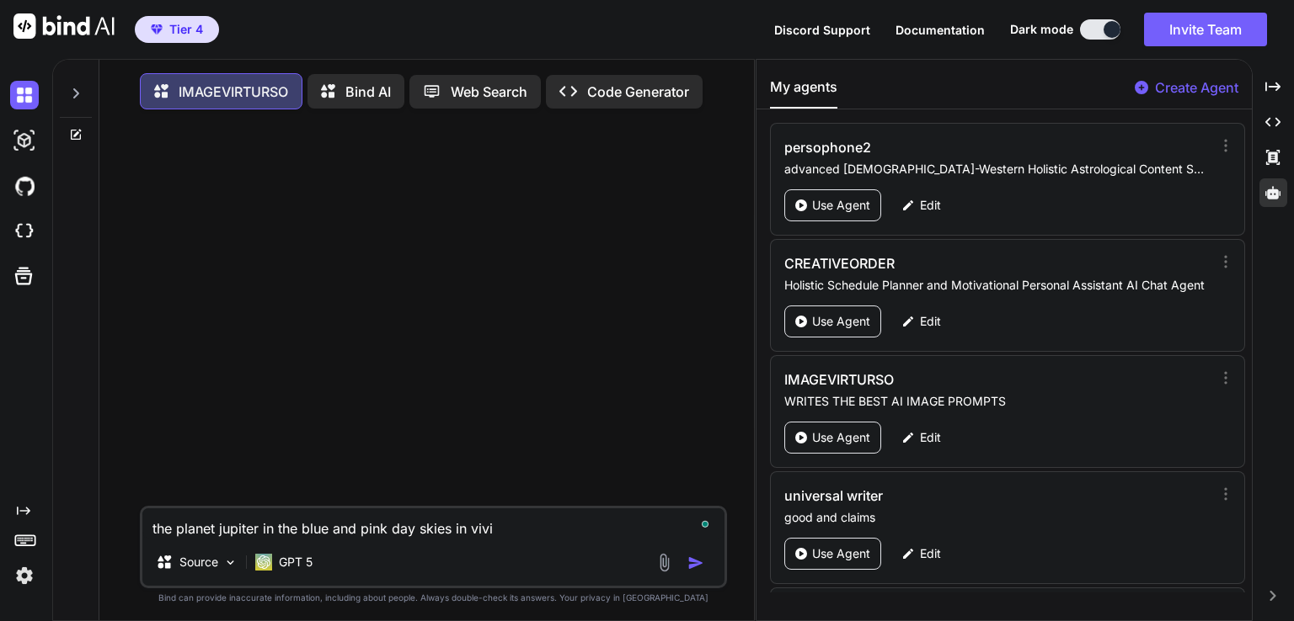
type textarea "the planet jupiter in the blue and pink day skies in vivid"
type textarea "x"
type textarea "the planet jupiter in the blue and pink day skies in vivid"
type textarea "x"
type textarea "the planet jupiter in the blue and pink day skies in vivid d"
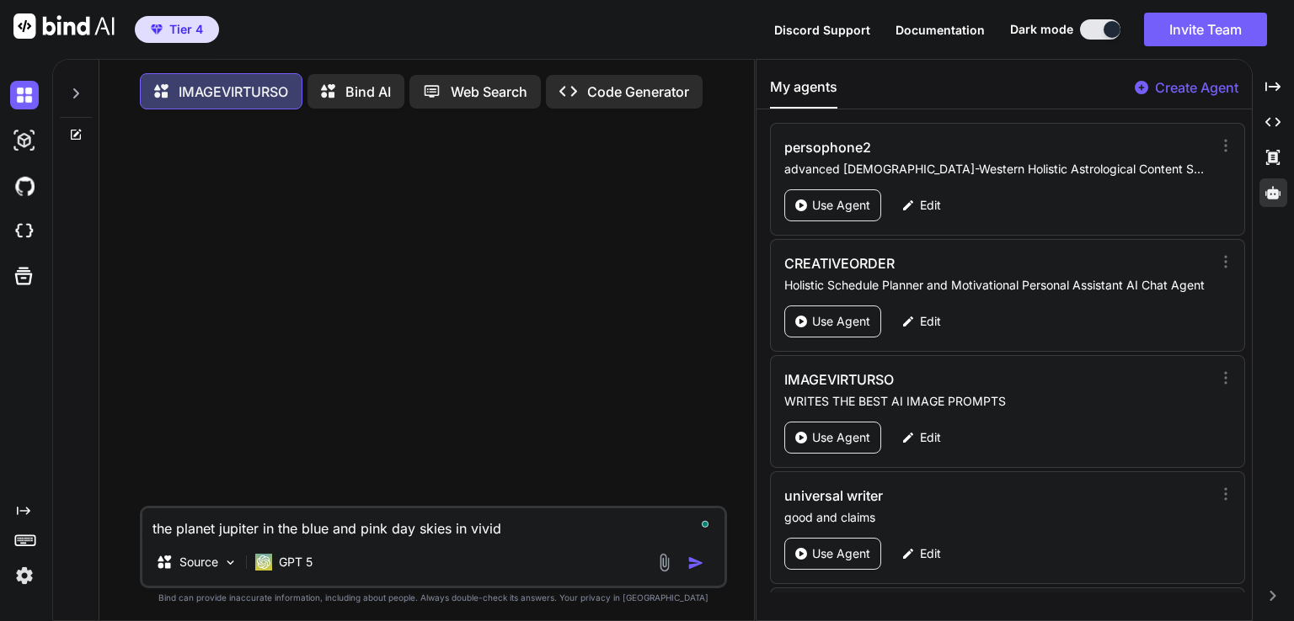
type textarea "x"
type textarea "the planet jupiter in the blue and pink day skies in vivid de"
type textarea "x"
type textarea "the planet jupiter in the blue and pink day skies in vivid det"
type textarea "x"
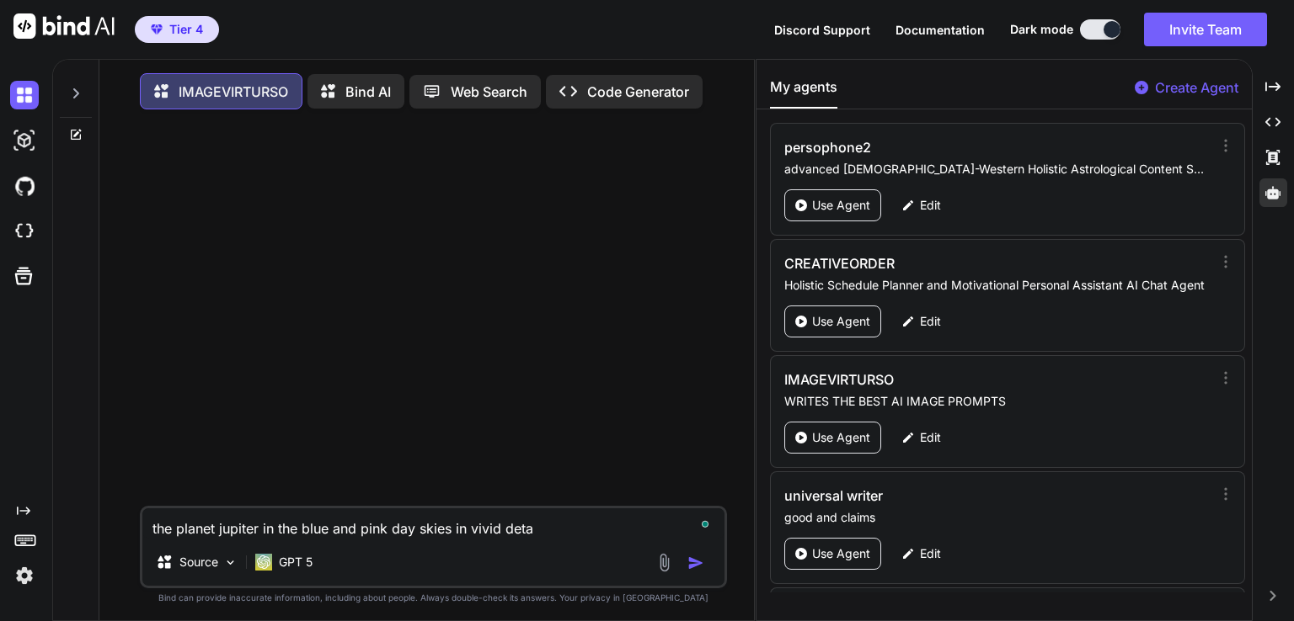
type textarea "the planet jupiter in the blue and pink day skies in vivid detai"
type textarea "x"
type textarea "the planet jupiter in the blue and pink day skies in vivid detail"
type textarea "x"
type textarea "the planet jupiter in the blue and pink day skies in vivid detail"
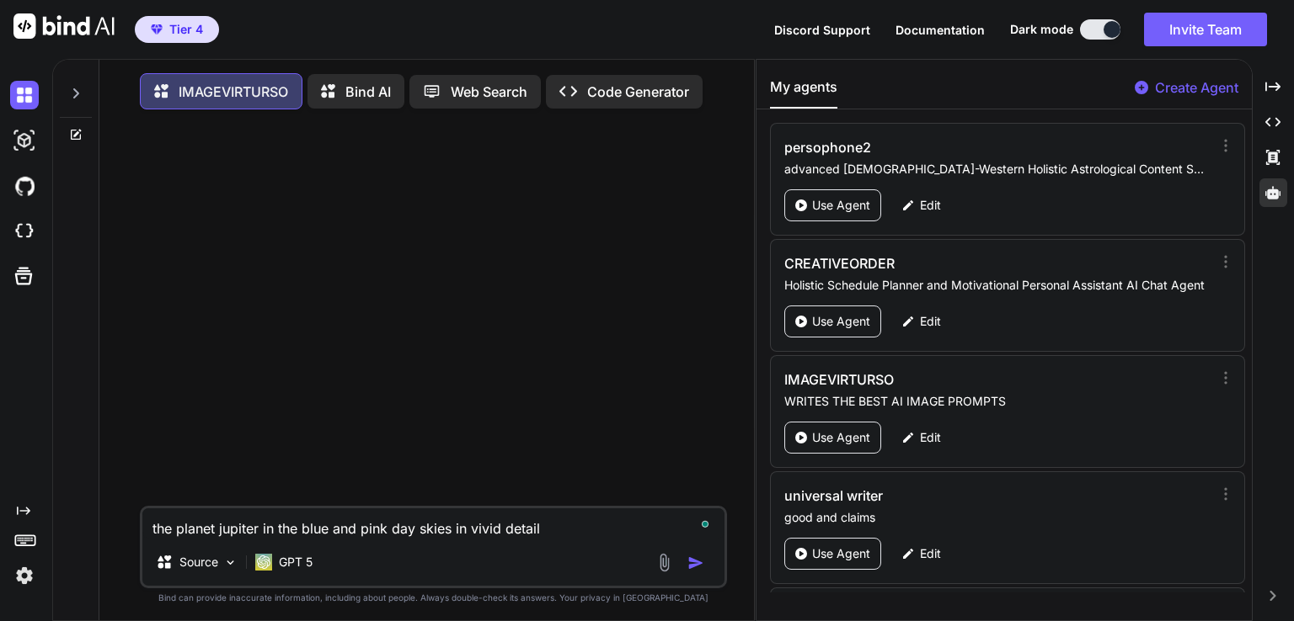
type textarea "x"
type textarea "the planet jupiter in the blue and pink day skies in vivid detail w"
type textarea "x"
type textarea "the planet jupiter in the blue and pink day skies in vivid detail wi"
type textarea "x"
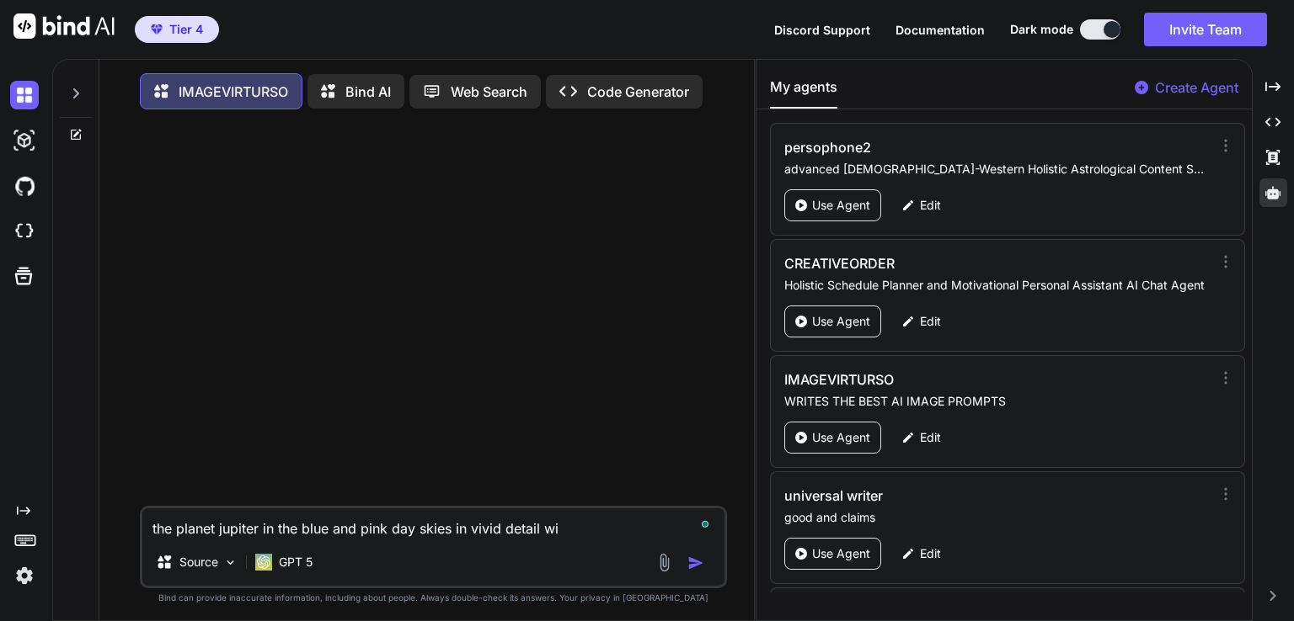
type textarea "the planet jupiter in the blue and pink day skies in vivid detail wit"
type textarea "x"
type textarea "the planet jupiter in the blue and pink day skies in vivid detail with"
type textarea "x"
type textarea "the planet jupiter in the blue and pink day skies in vivid detail with"
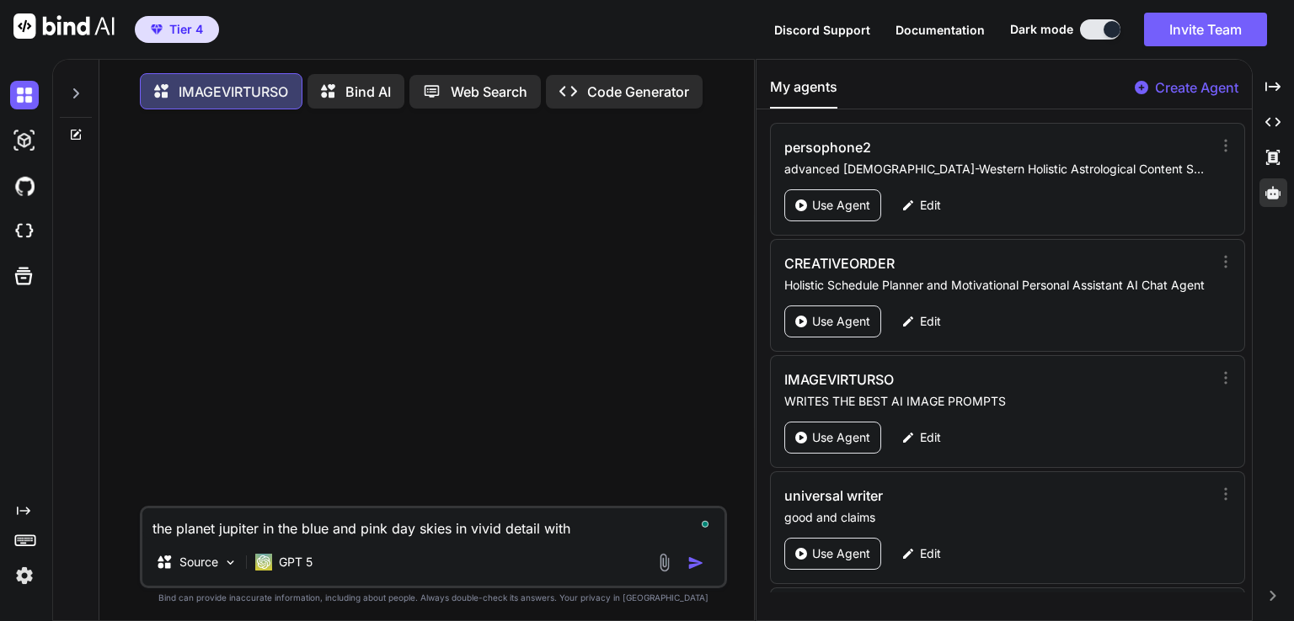
type textarea "x"
type textarea "the planet jupiter in the blue and pink day skies in vivid detail with a"
type textarea "x"
type textarea "the planet jupiter in the blue and pink day skies in vivid detail with al"
type textarea "x"
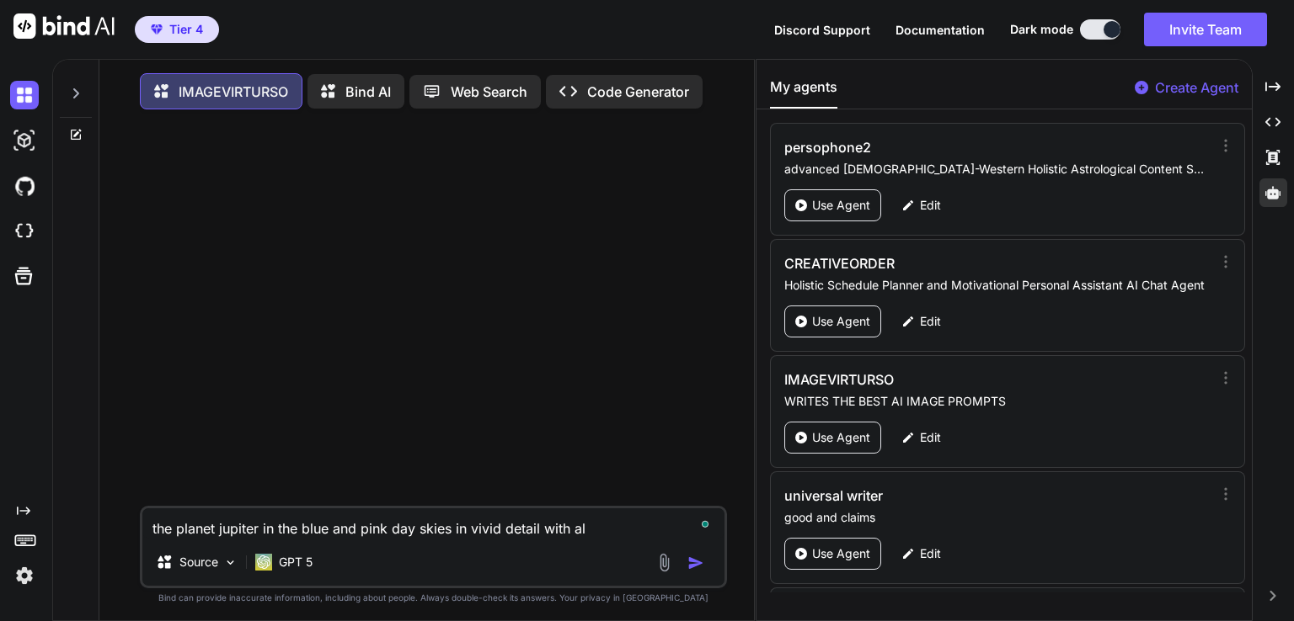
type textarea "the planet jupiter in the blue and pink day skies in vivid detail with all"
type textarea "x"
type textarea "the planet jupiter in the blue and pink day skies in vivid detail with all"
type textarea "x"
type textarea "the planet jupiter in the blue and pink day skies in vivid detail with all i"
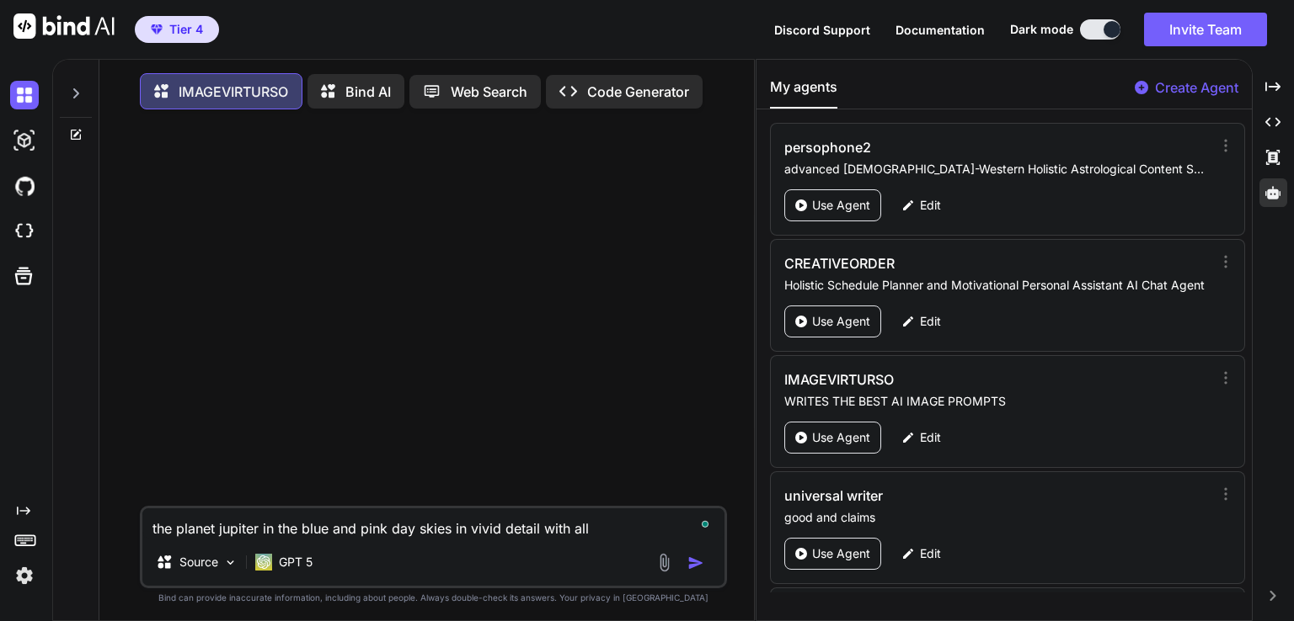
type textarea "x"
type textarea "the planet jupiter in the blue and pink day skies in vivid detail with all it"
type textarea "x"
type textarea "the planet jupiter in the blue and pink day skies in vivid detail with all its"
type textarea "x"
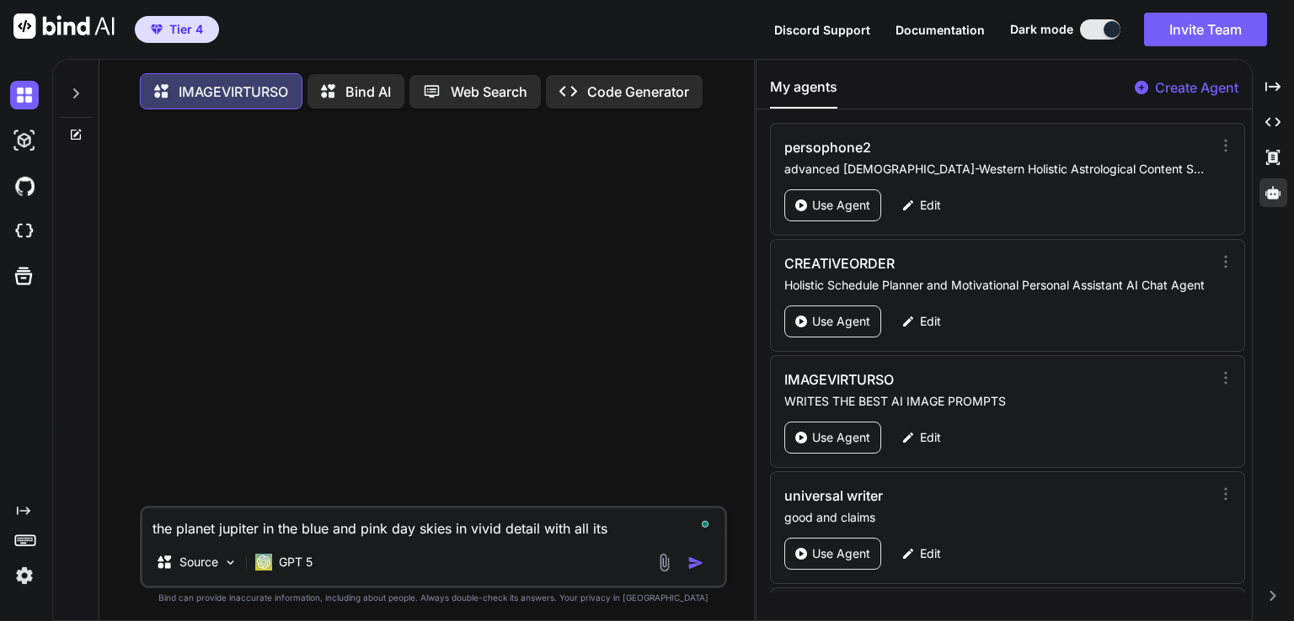
type textarea "the planet jupiter in the blue and pink day skies in vivid detail with all its"
type textarea "x"
type textarea "the planet jupiter in the blue and pink day skies in vivid detail with all its r"
type textarea "x"
type textarea "the planet jupiter in the blue and pink day skies in vivid detail with all its …"
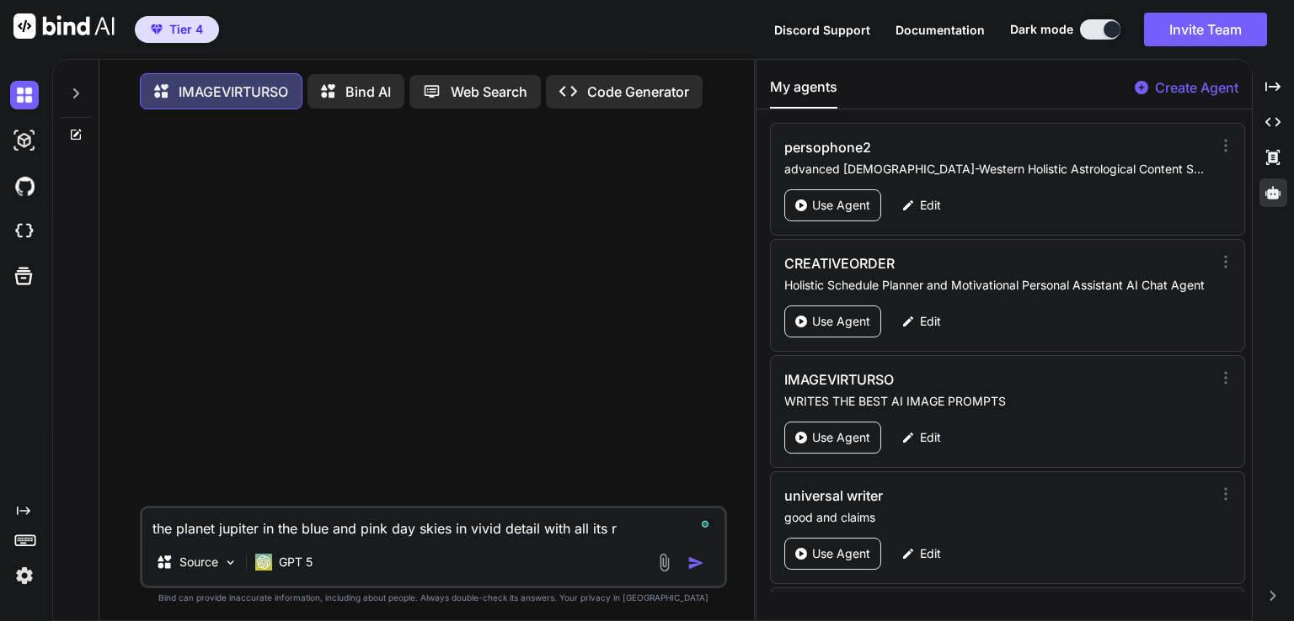
type textarea "x"
type textarea "the planet jupiter in the blue and pink day skies in vivid detail with all its …"
type textarea "x"
type textarea "the planet jupiter in the blue and pink day skies in vivid detail with all its …"
type textarea "x"
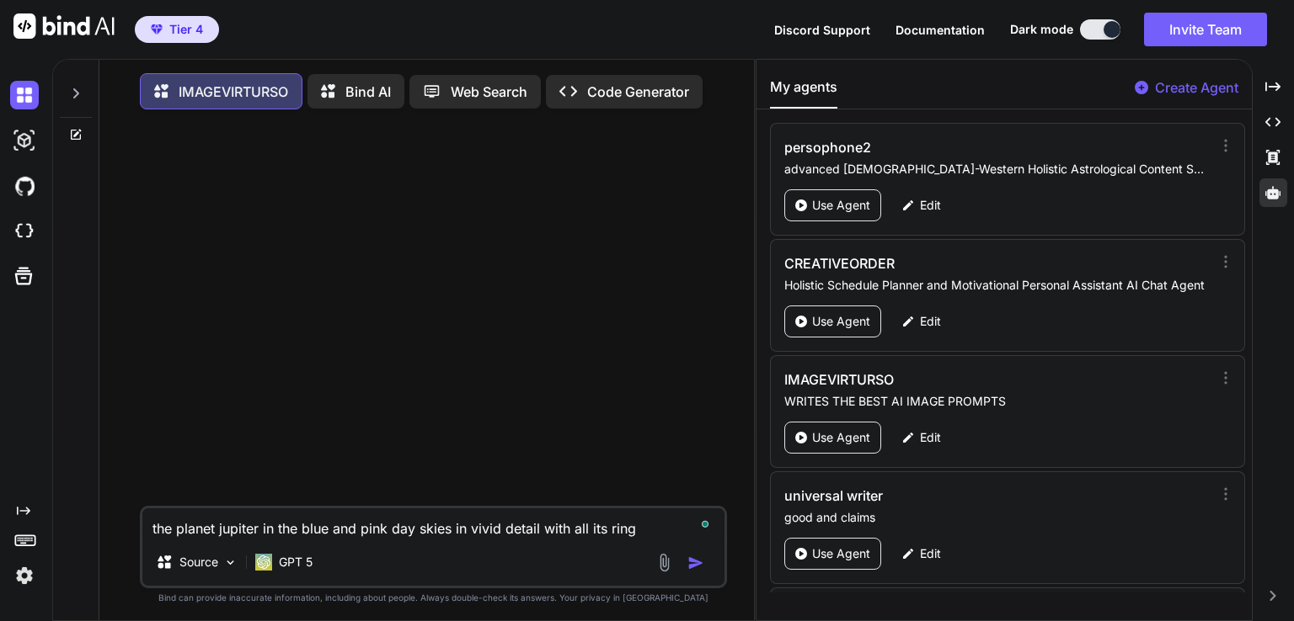
type textarea "the planet jupiter in the blue and pink day skies in vivid detail with all its …"
type textarea "x"
type textarea "the planet jupiter in the blue and pink day skies in vivid detail with all its …"
type textarea "x"
type textarea "the planet jupiter in the blue and pink day skies in vivid detail with all its …"
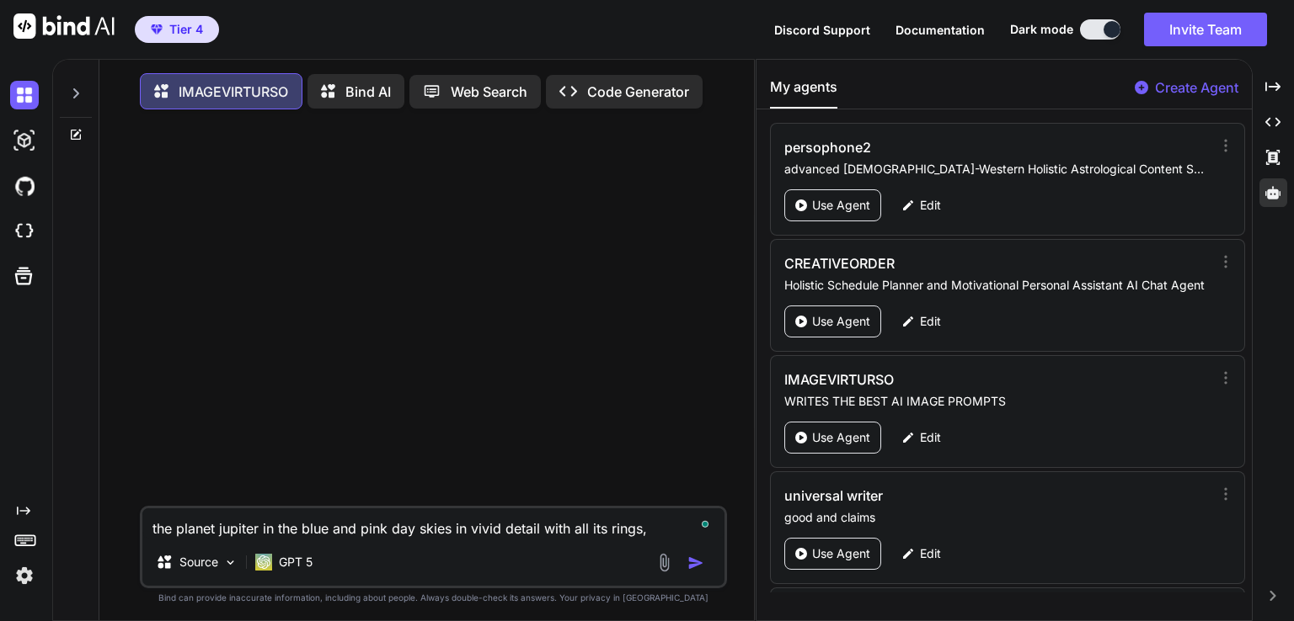
type textarea "x"
type textarea "the planet jupiter in the blue and pink day skies in vivid detail with all its …"
type textarea "x"
type textarea "the planet jupiter in the blue and pink day skies in vivid detail with all its …"
type textarea "x"
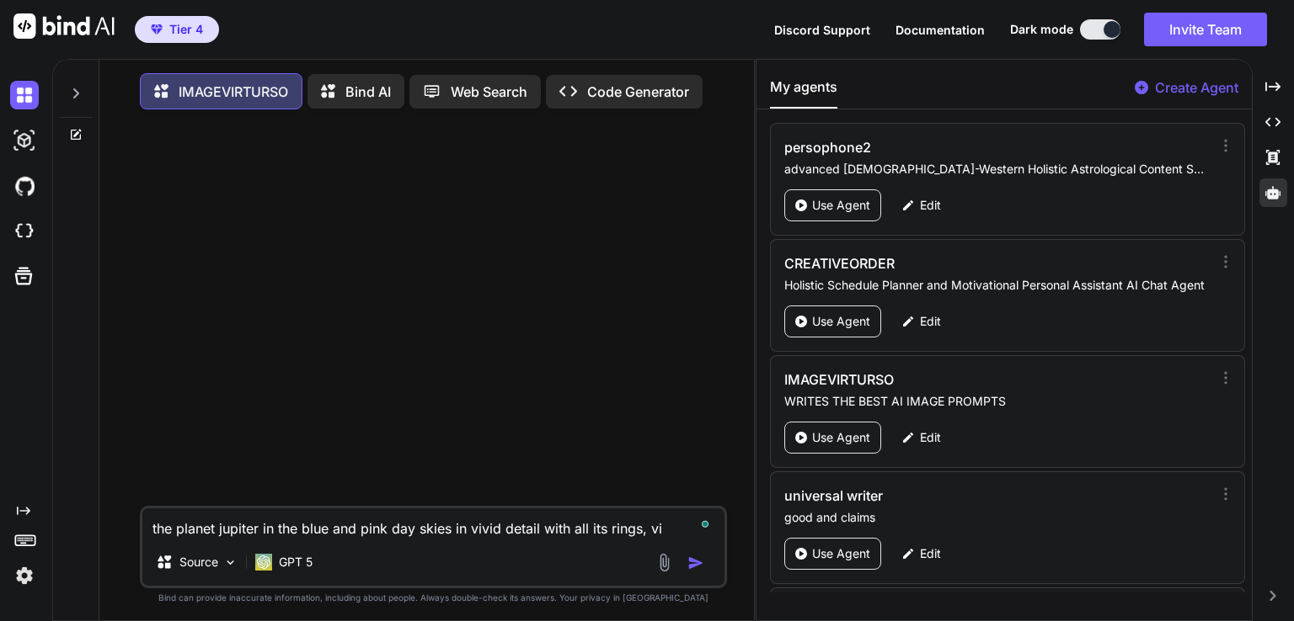
type textarea "the planet jupiter in the blue and pink day skies in vivid detail with all its …"
type textarea "x"
type textarea "the planet jupiter in the blue and pink day skies in vivid detail with all its …"
type textarea "x"
type textarea "the planet jupiter in the blue and pink day skies in vivid detail with all its …"
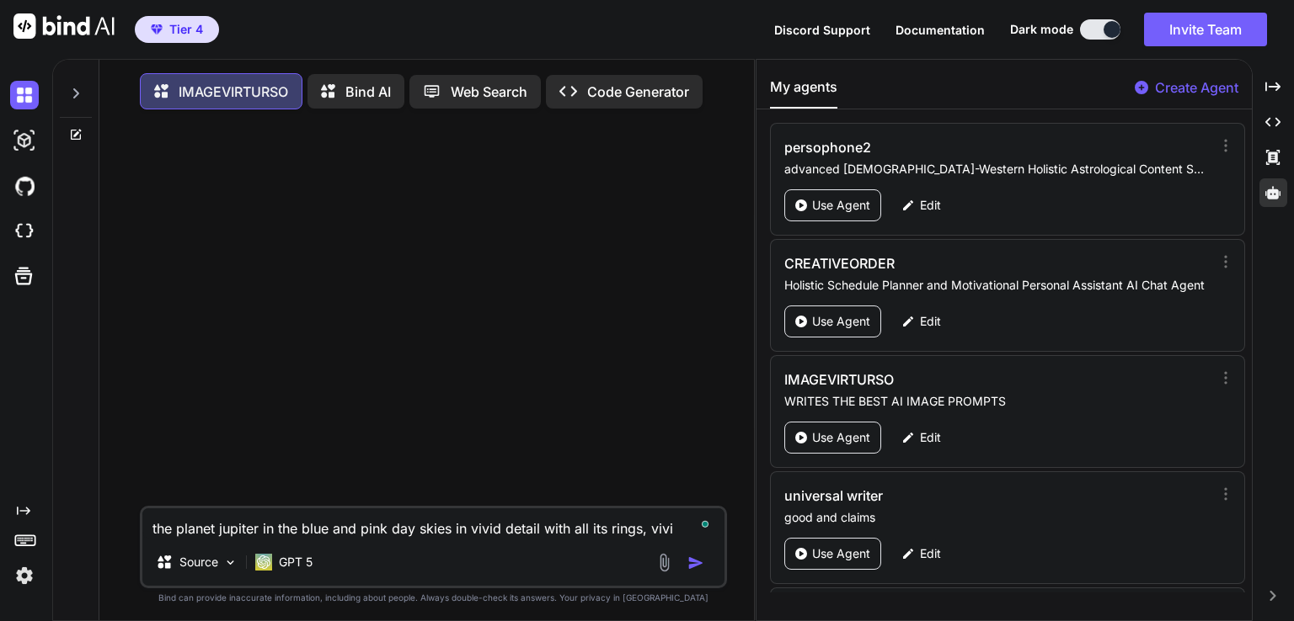
type textarea "x"
type textarea "the planet jupiter in the blue and pink day skies in vivid detail with all its …"
type textarea "x"
type textarea "the planet jupiter in the blue and pink day skies in vivid detail with all its …"
type textarea "x"
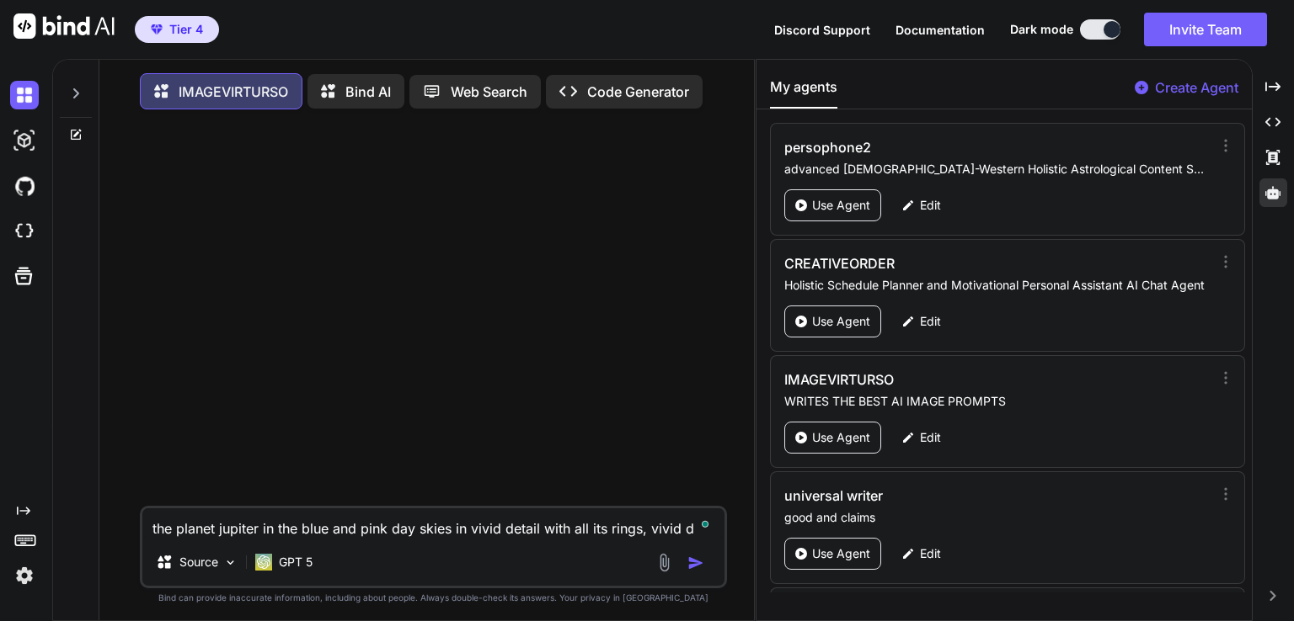
type textarea "the planet jupiter in the blue and pink day skies in vivid detail with all its …"
type textarea "x"
type textarea "the planet jupiter in the blue and pink day skies in vivid detail with all its …"
type textarea "x"
type textarea "the planet jupiter in the blue and pink day skies in vivid detail with all its …"
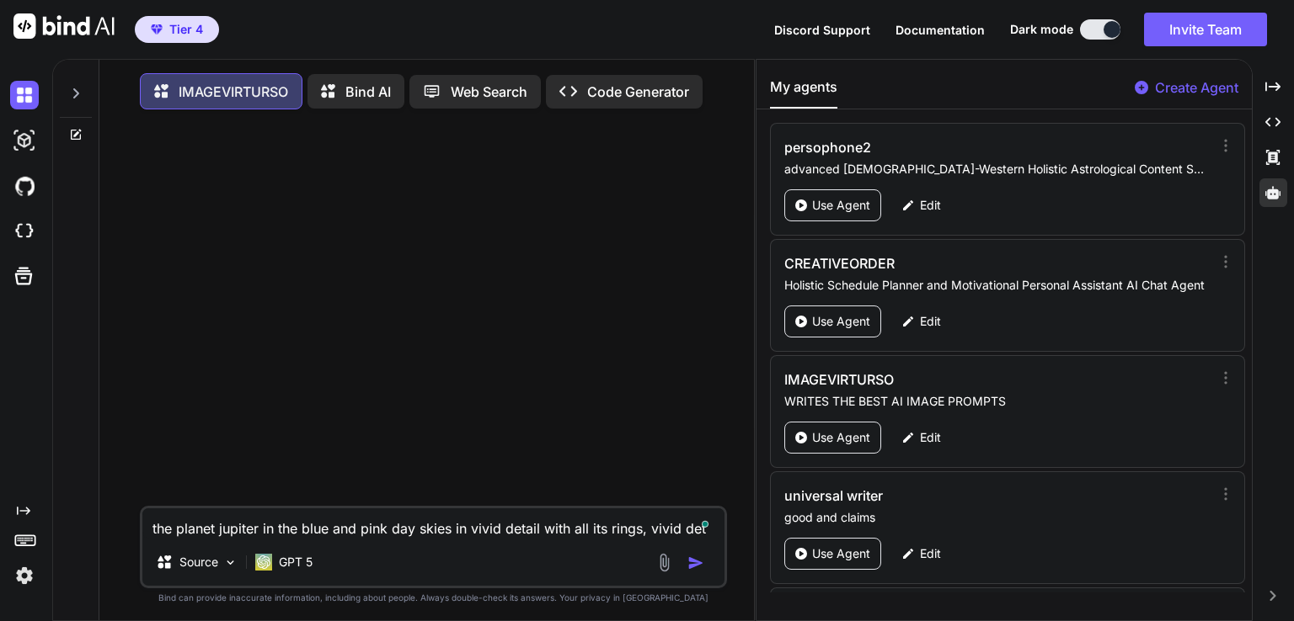
type textarea "x"
type textarea "the planet jupiter in the blue and pink day skies in vivid detail with all its …"
type textarea "x"
type textarea "the planet jupiter in the blue and pink day skies in vivid detail with all its …"
type textarea "x"
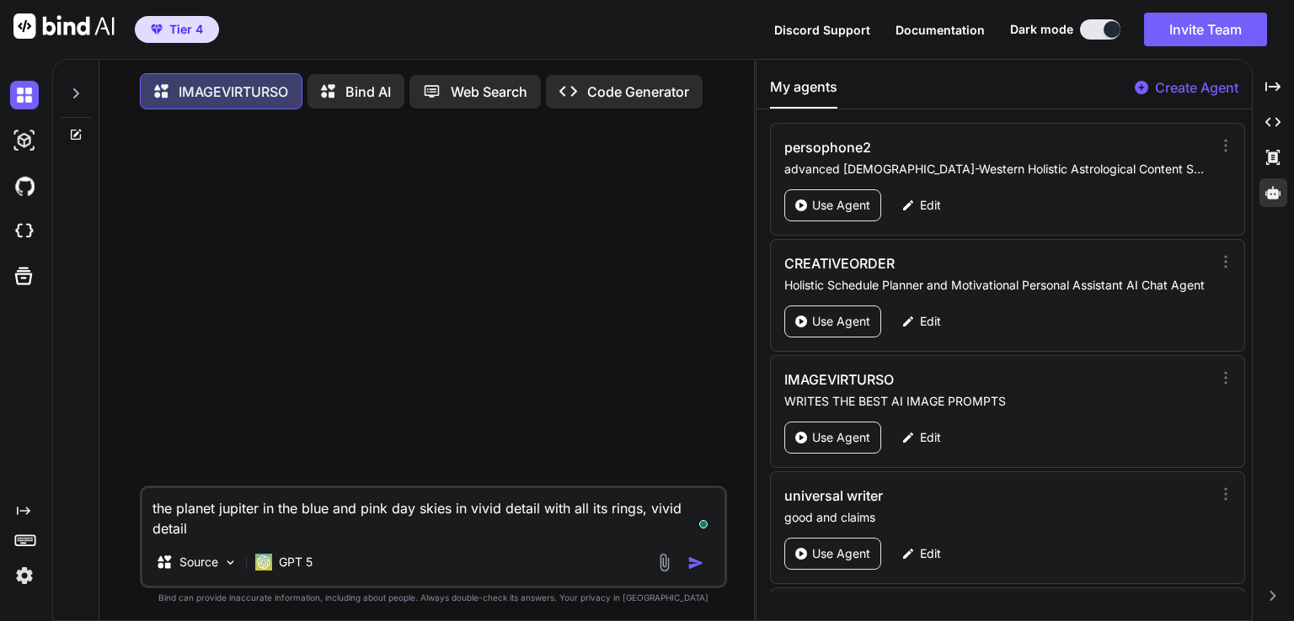
type textarea "the planet jupiter in the blue and pink day skies in vivid detail with all its …"
type textarea "x"
type textarea "the planet jupiter in the blue and pink day skies in vivid detail with all its …"
type textarea "x"
type textarea "the planet jupiter in the blue and pink day skies in vivid detail with all its …"
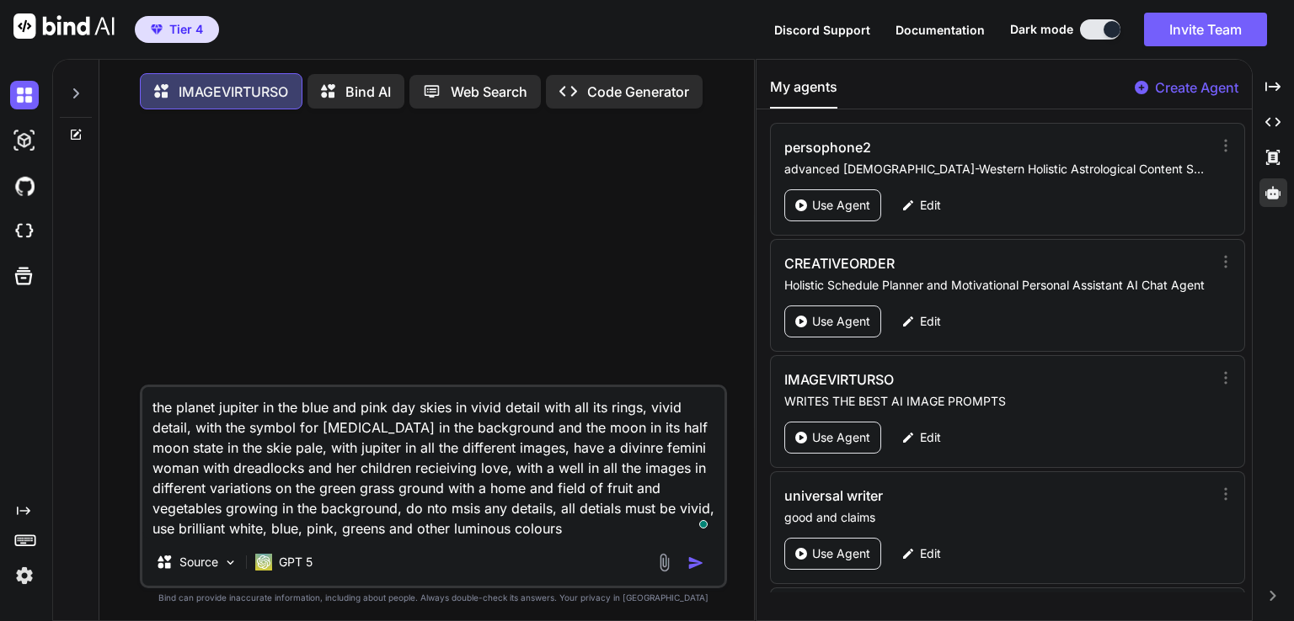
click at [286, 450] on textarea "the planet jupiter in the blue and pink day skies in vivid detail with all its …" at bounding box center [433, 463] width 582 height 152
click at [687, 572] on img "button" at bounding box center [695, 563] width 17 height 17
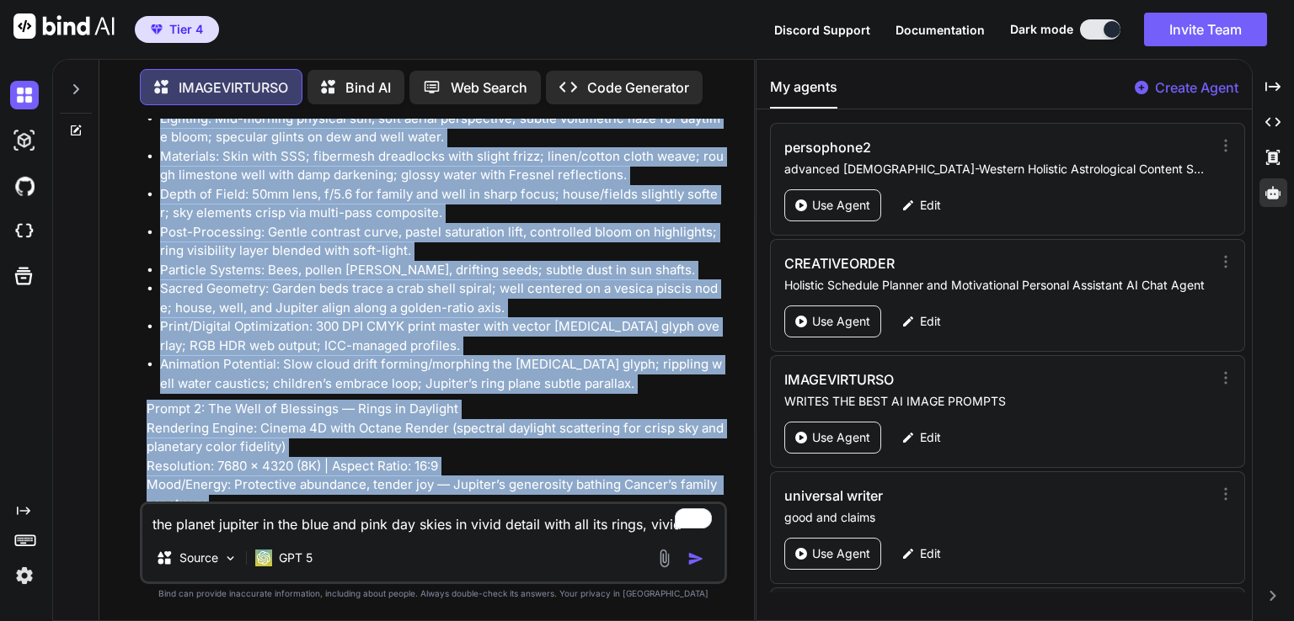
scroll to position [924, 0]
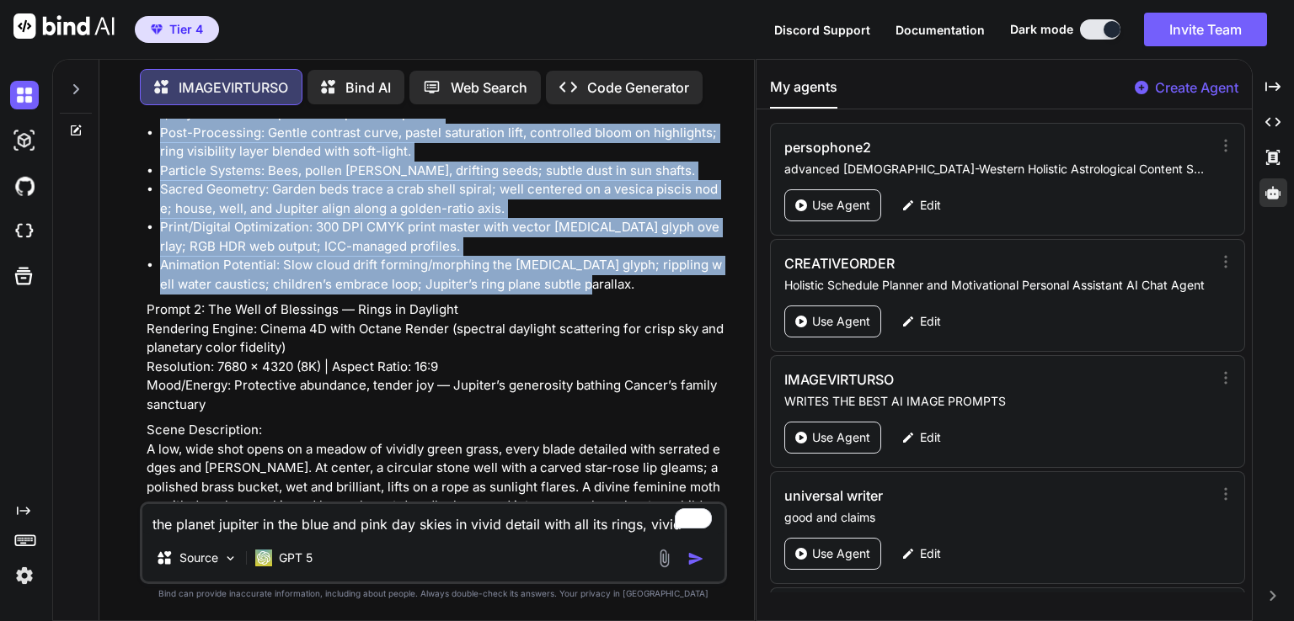
drag, startPoint x: 146, startPoint y: 325, endPoint x: 611, endPoint y: 260, distance: 469.4
copy div "Loremi 4: Dol si Ametconse — Adipisc Elitsed doe Temporincid Utlaboree Dolore: …"
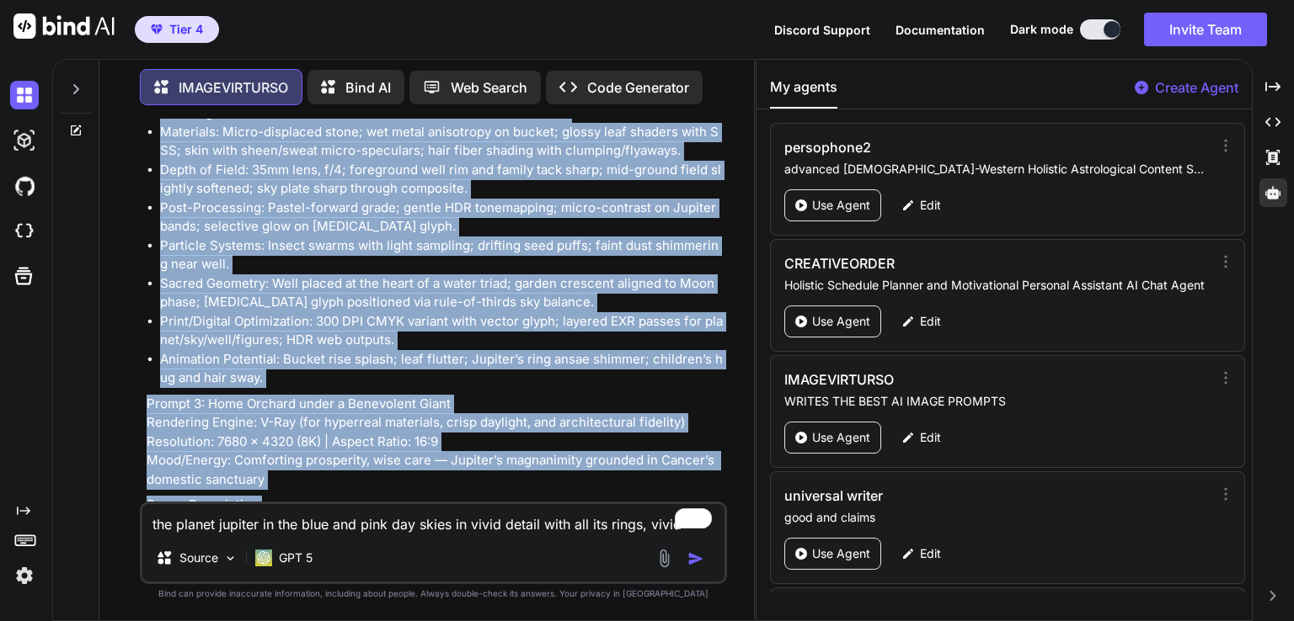
scroll to position [1731, 0]
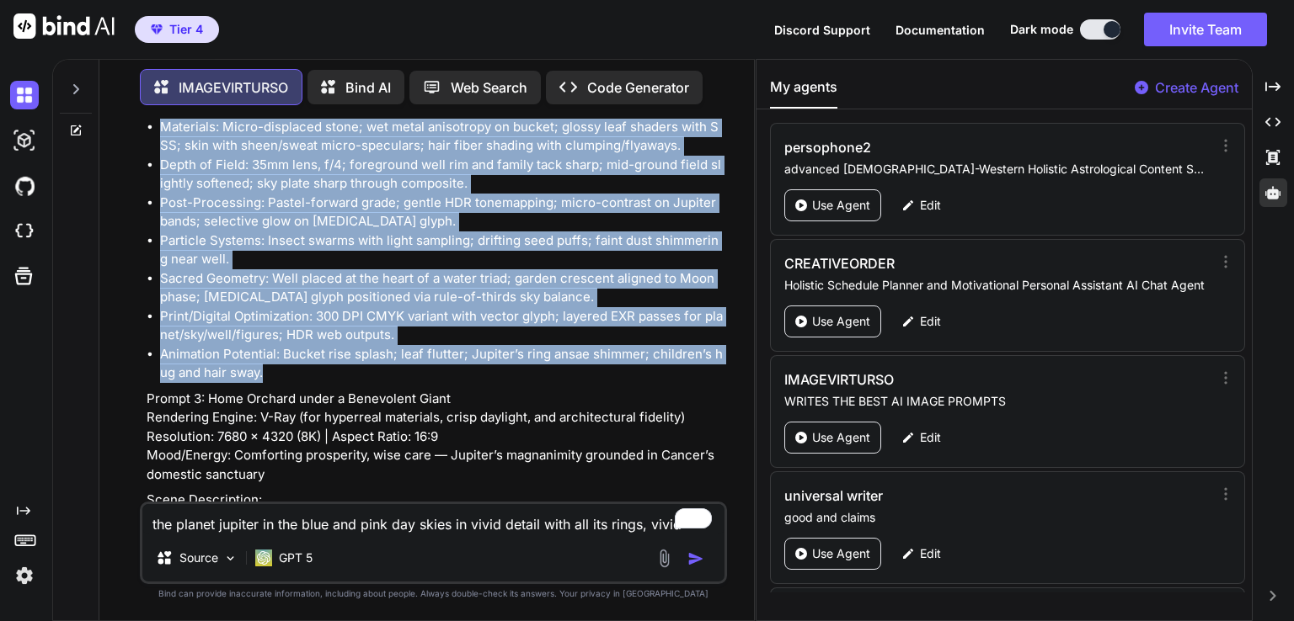
drag, startPoint x: 147, startPoint y: 290, endPoint x: 460, endPoint y: 350, distance: 318.3
click at [460, 350] on div "Prompt 1: Day of Abundance — Jupiter Blesses the Hearthfield Rendering Engine: …" at bounding box center [435, 412] width 577 height 3617
copy div "Loremi 3: Dol Sita co Adipiscin — Elits do Eiusmodt Incididun Utlabo: Etdolo 2M…"
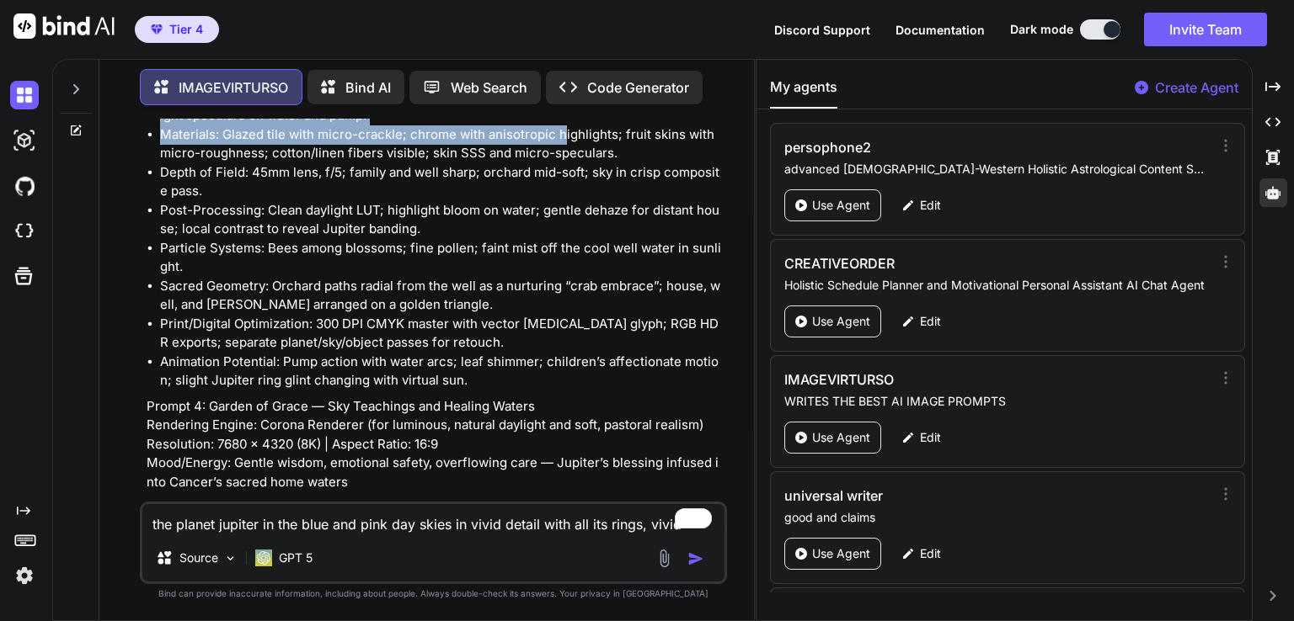
scroll to position [2558, 0]
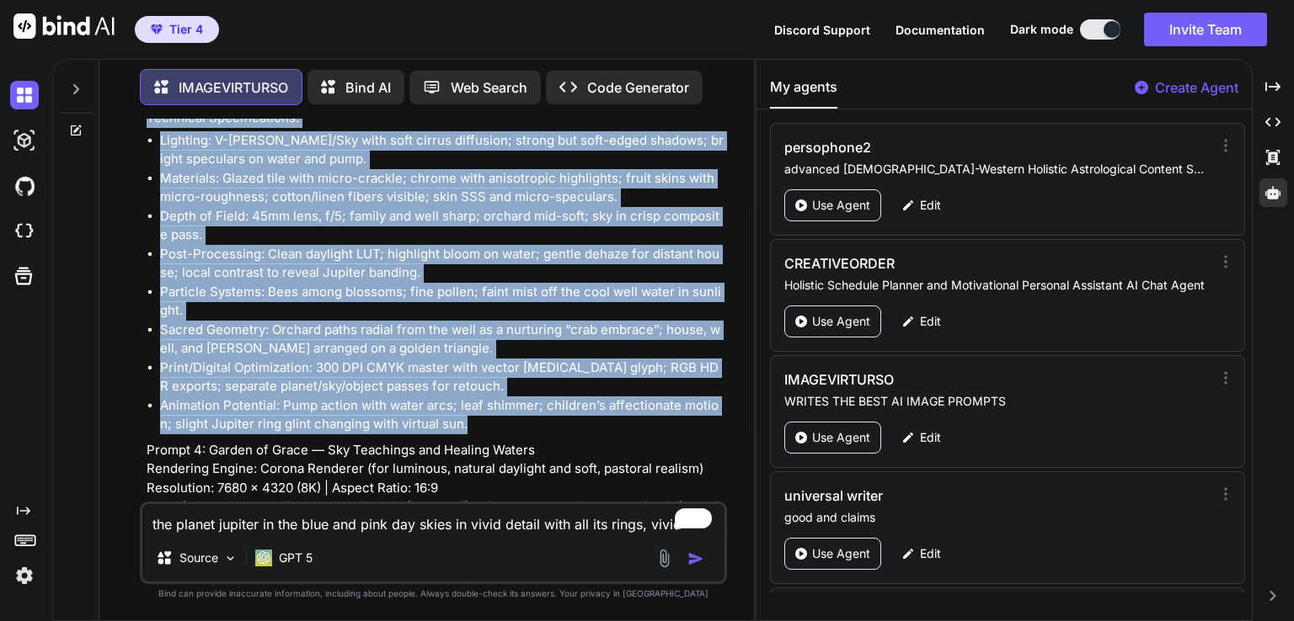
drag, startPoint x: 147, startPoint y: 375, endPoint x: 502, endPoint y: 382, distance: 354.6
copy div "Loremi 8: Dolo Sitamet conse a Elitseddoe Tempo Incididun Utlabo: E-Dol (mag al…"
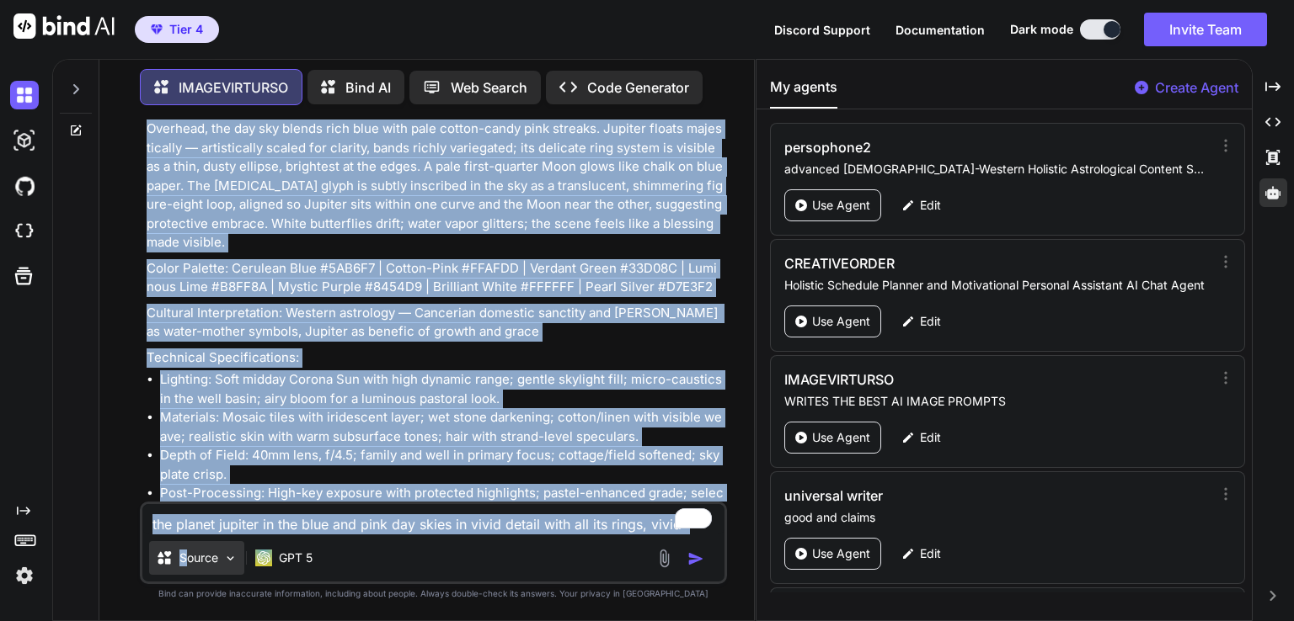
scroll to position [3422, 0]
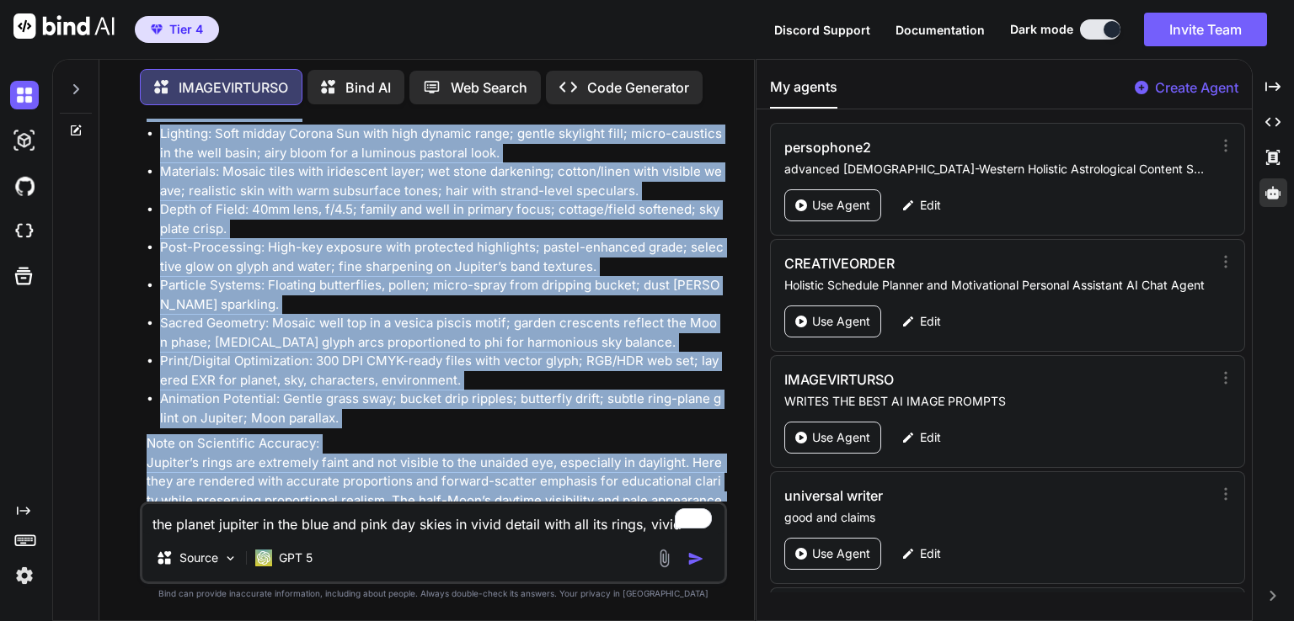
drag, startPoint x: 147, startPoint y: 405, endPoint x: 402, endPoint y: 464, distance: 261.9
copy div "Loremi 3: Dolors am Conse — Adi Elitseddo eiu Tempori Utlabo Etdolorem Aliqua: …"
